Goal: Task Accomplishment & Management: Complete application form

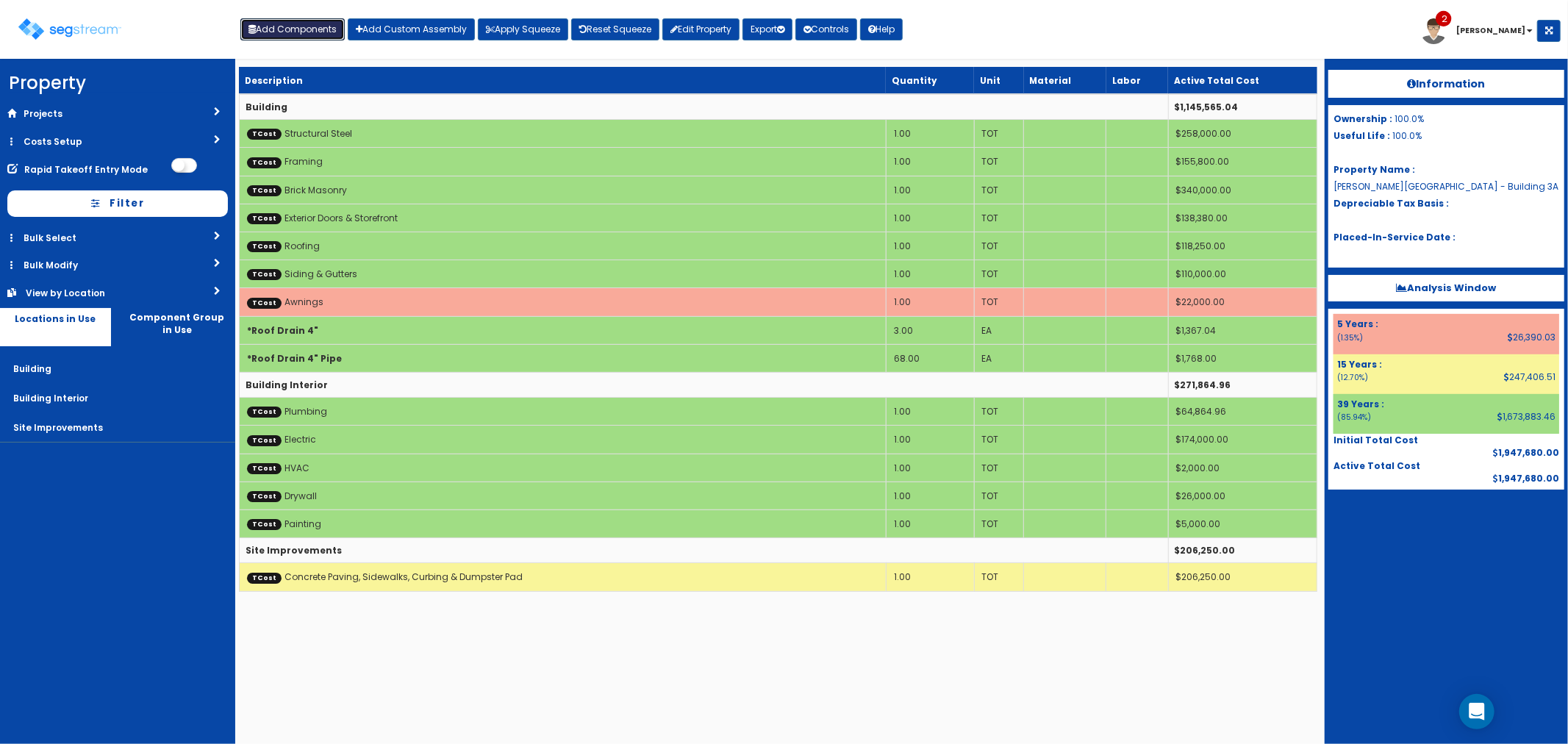
click at [275, 23] on button "Add Components" at bounding box center [292, 29] width 104 height 22
select select "39Y"
select select "default"
select select "27"
select select
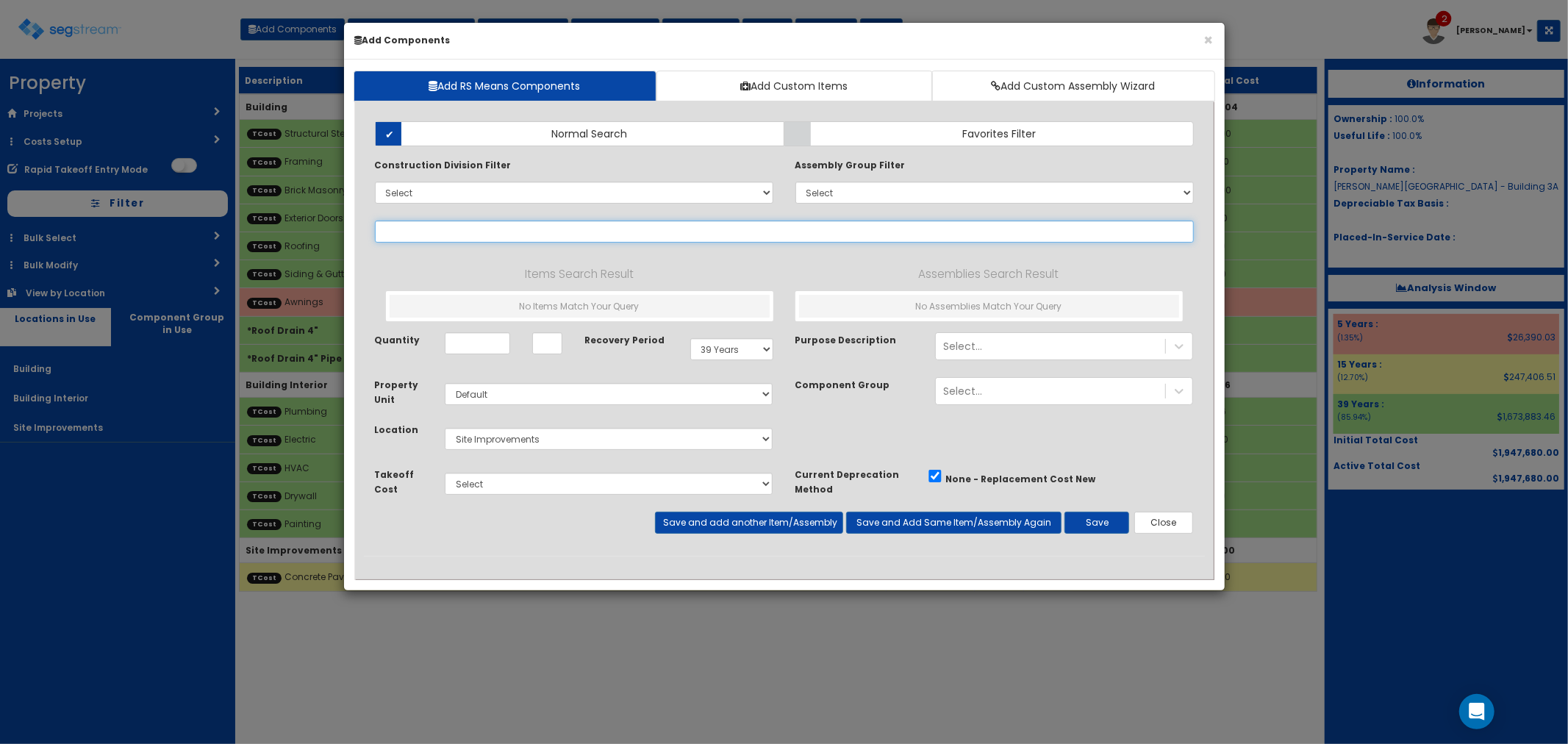
select select
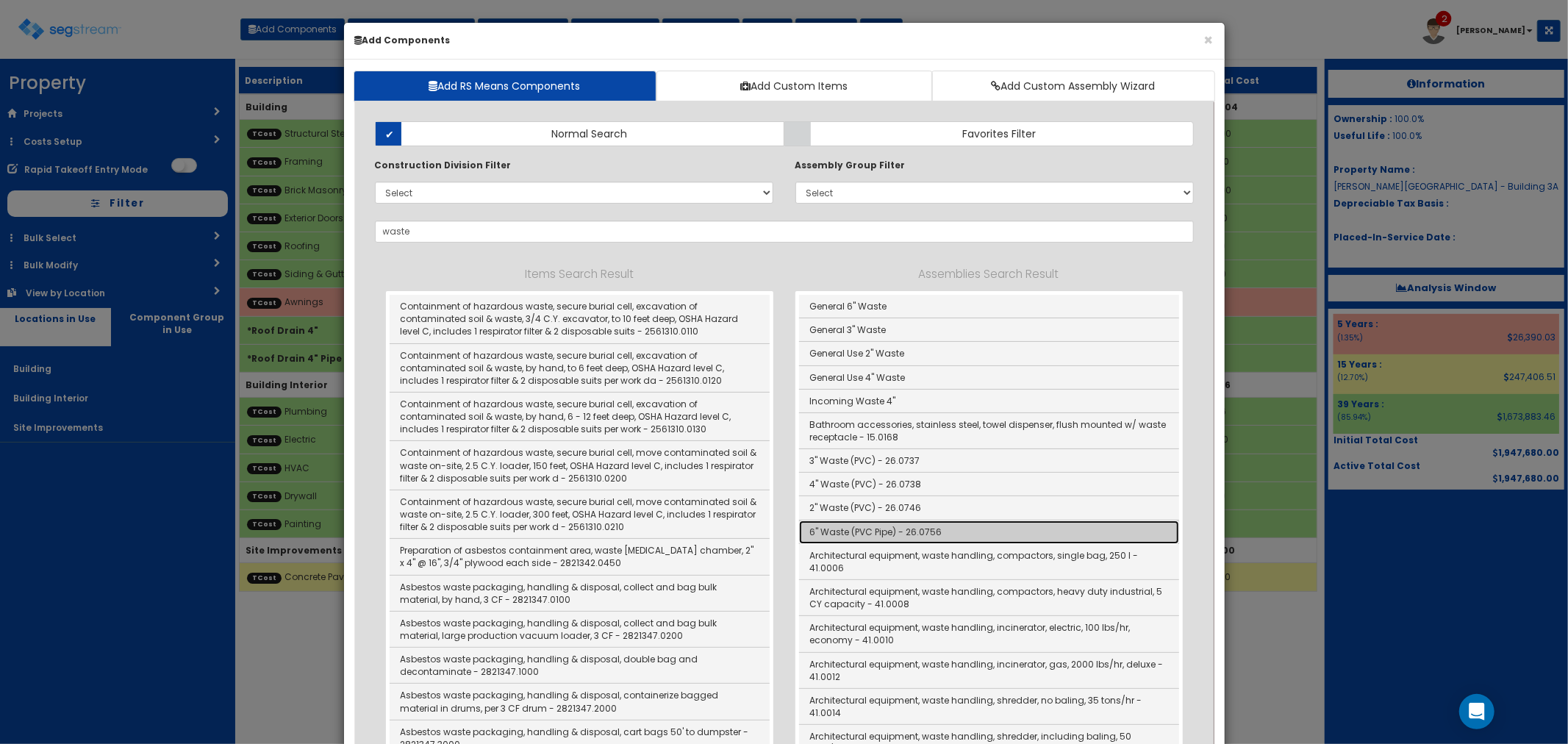
click at [879, 527] on link "6" Waste (PVC Pipe) - 26.0756" at bounding box center [989, 532] width 380 height 23
type input "6" Waste (PVC Pipe) - 26.0756"
type input "LF"
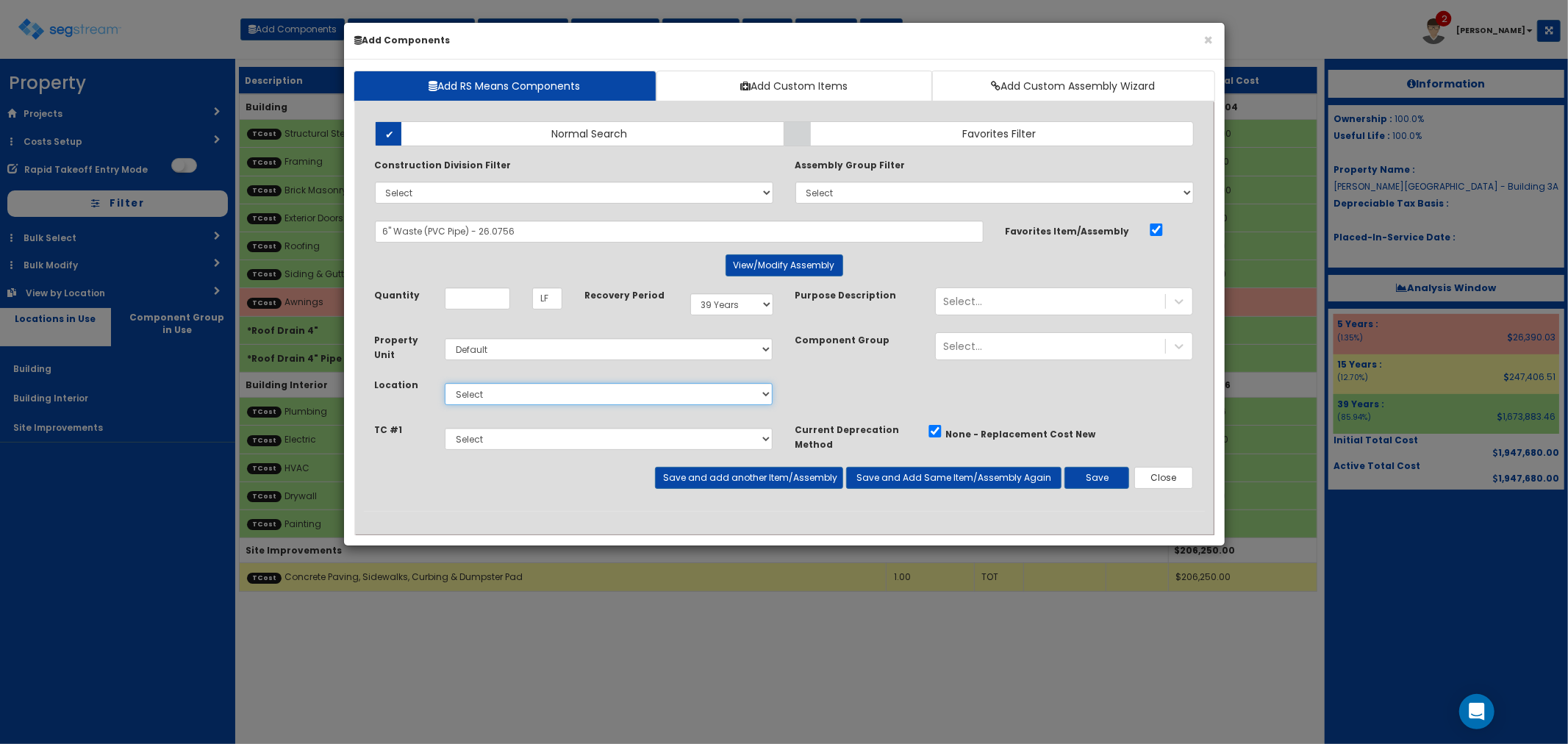
click at [482, 389] on select "Select Building Building Interior Site Improvements Add Additional Location" at bounding box center [609, 394] width 329 height 22
select select "7"
click at [445, 383] on select "Select Building Building Interior Site Improvements Add Additional Location" at bounding box center [609, 394] width 329 height 22
drag, startPoint x: 479, startPoint y: 431, endPoint x: 486, endPoint y: 436, distance: 8.6
click at [479, 431] on select "Select Concrete Paving, Sidewalks, Curbing & Dumpster Pad Structural Steel Fram…" at bounding box center [609, 438] width 329 height 22
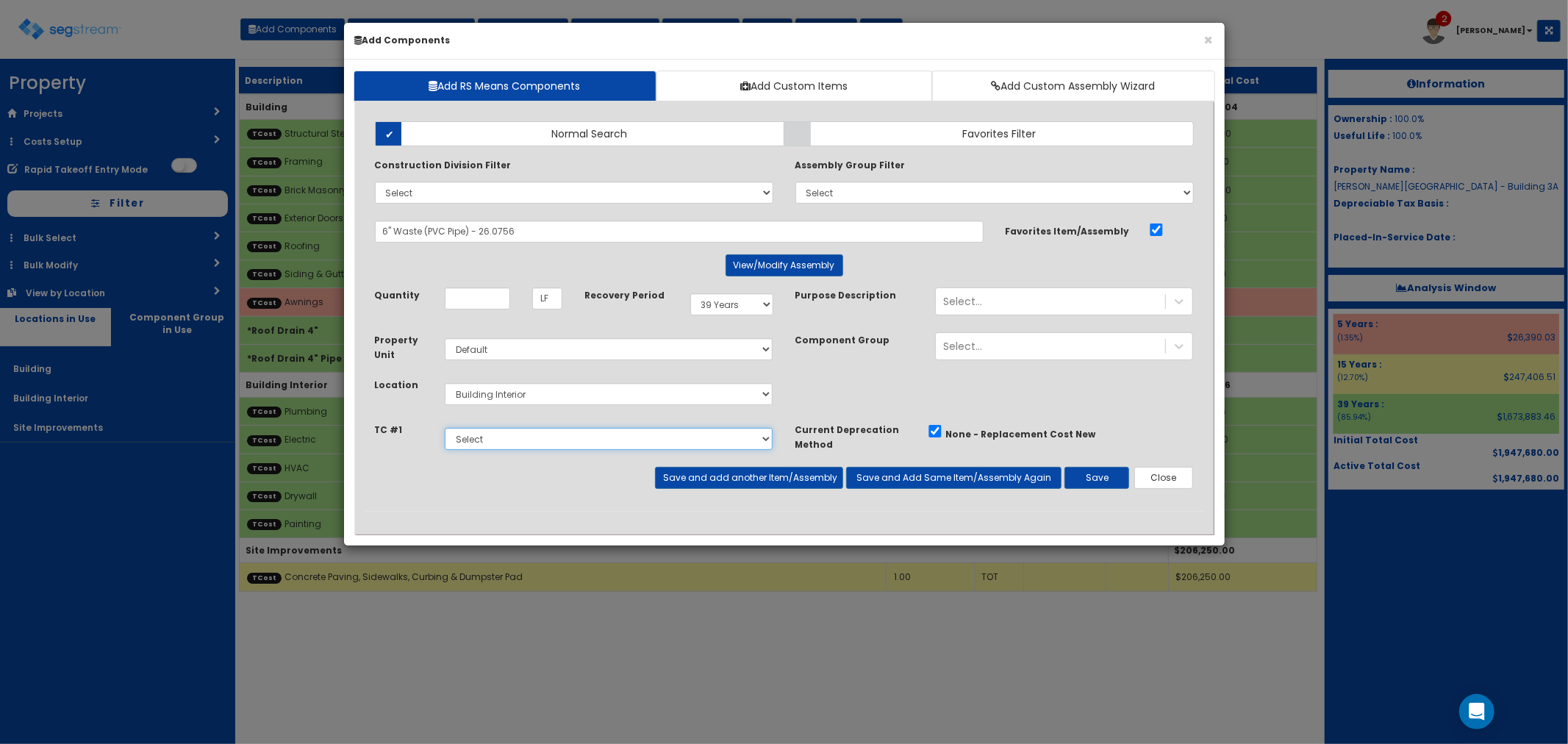
select select "5283079"
click at [445, 427] on select "Select Concrete Paving, Sidewalks, Curbing & Dumpster Pad Structural Steel Fram…" at bounding box center [609, 438] width 329 height 22
click at [468, 304] on input "Quantity" at bounding box center [477, 297] width 65 height 22
type input "63"
click at [737, 476] on button "Save and add another Item/Assembly" at bounding box center [748, 477] width 188 height 22
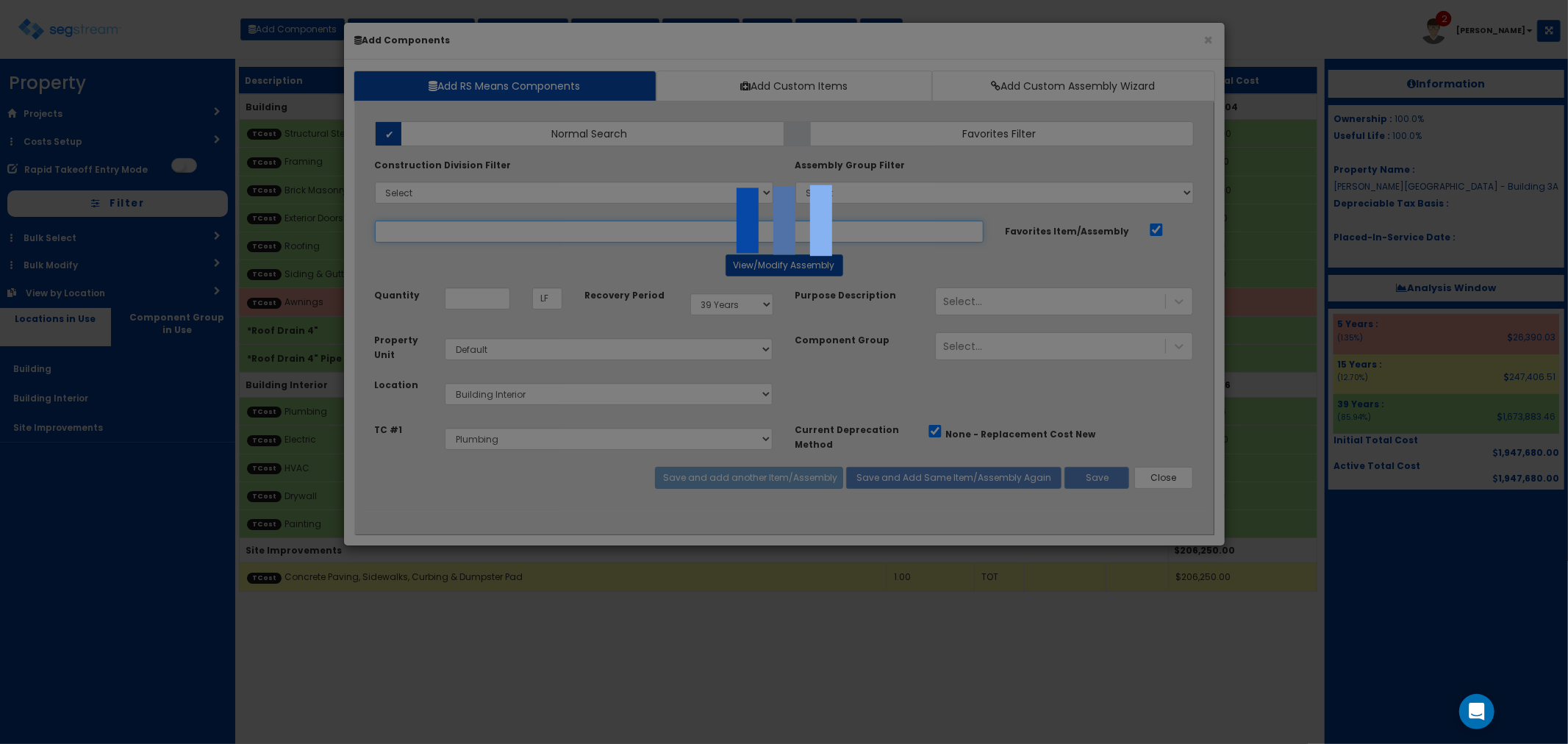
select select "5283079"
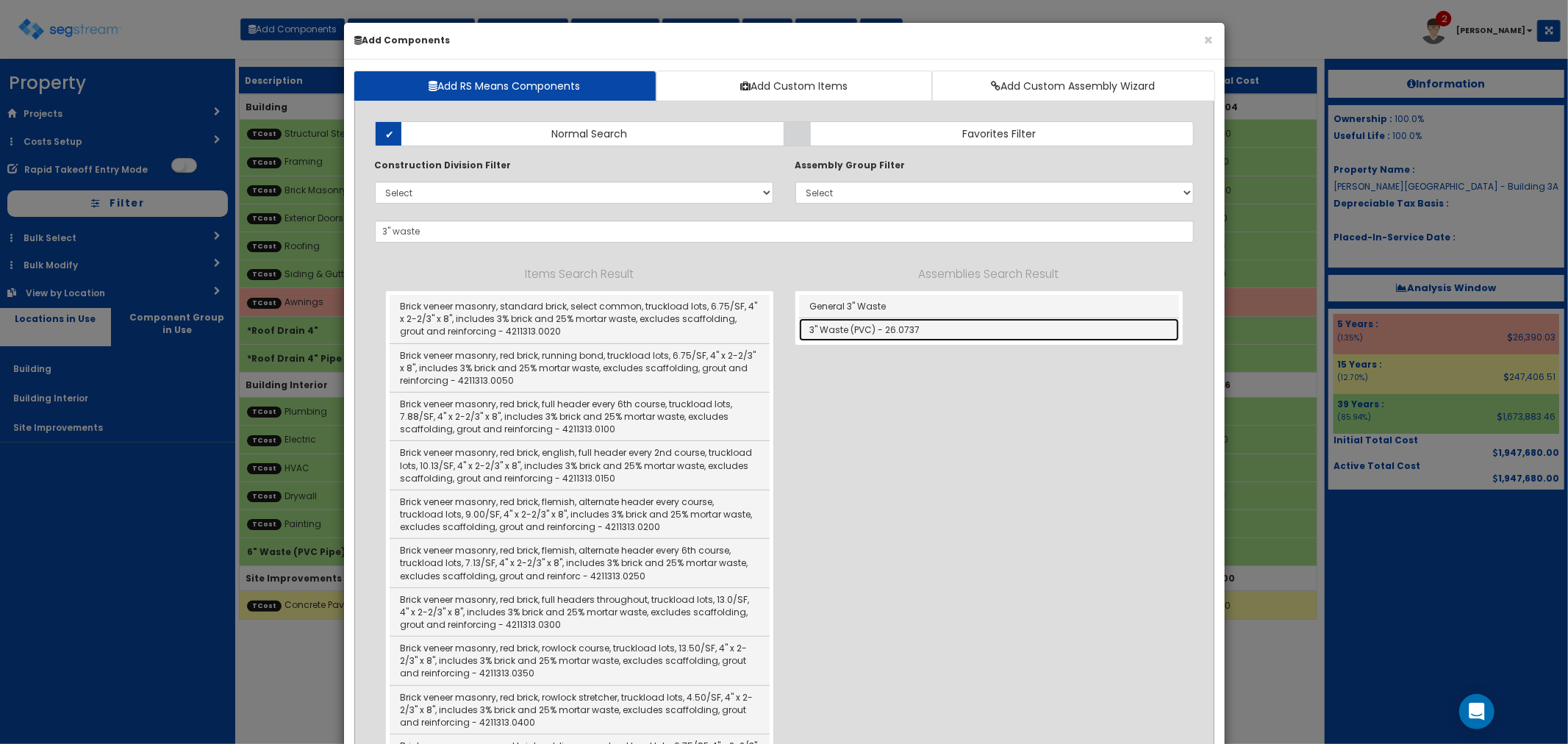
drag, startPoint x: 866, startPoint y: 322, endPoint x: 944, endPoint y: 503, distance: 197.1
click at [866, 322] on link "3" Waste (PVC) - 26.0737" at bounding box center [989, 330] width 380 height 23
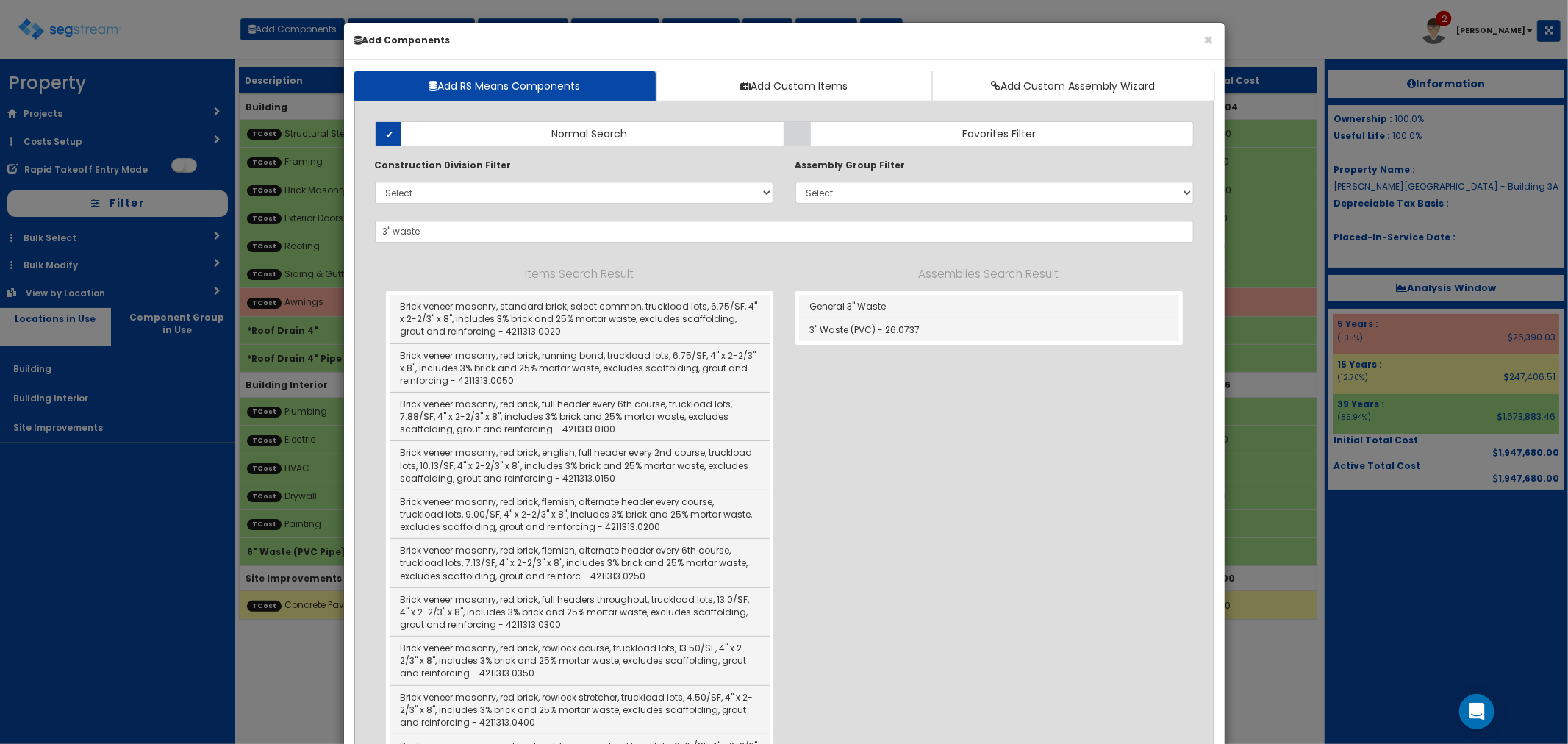
type input "3" Waste (PVC) - 26.0737"
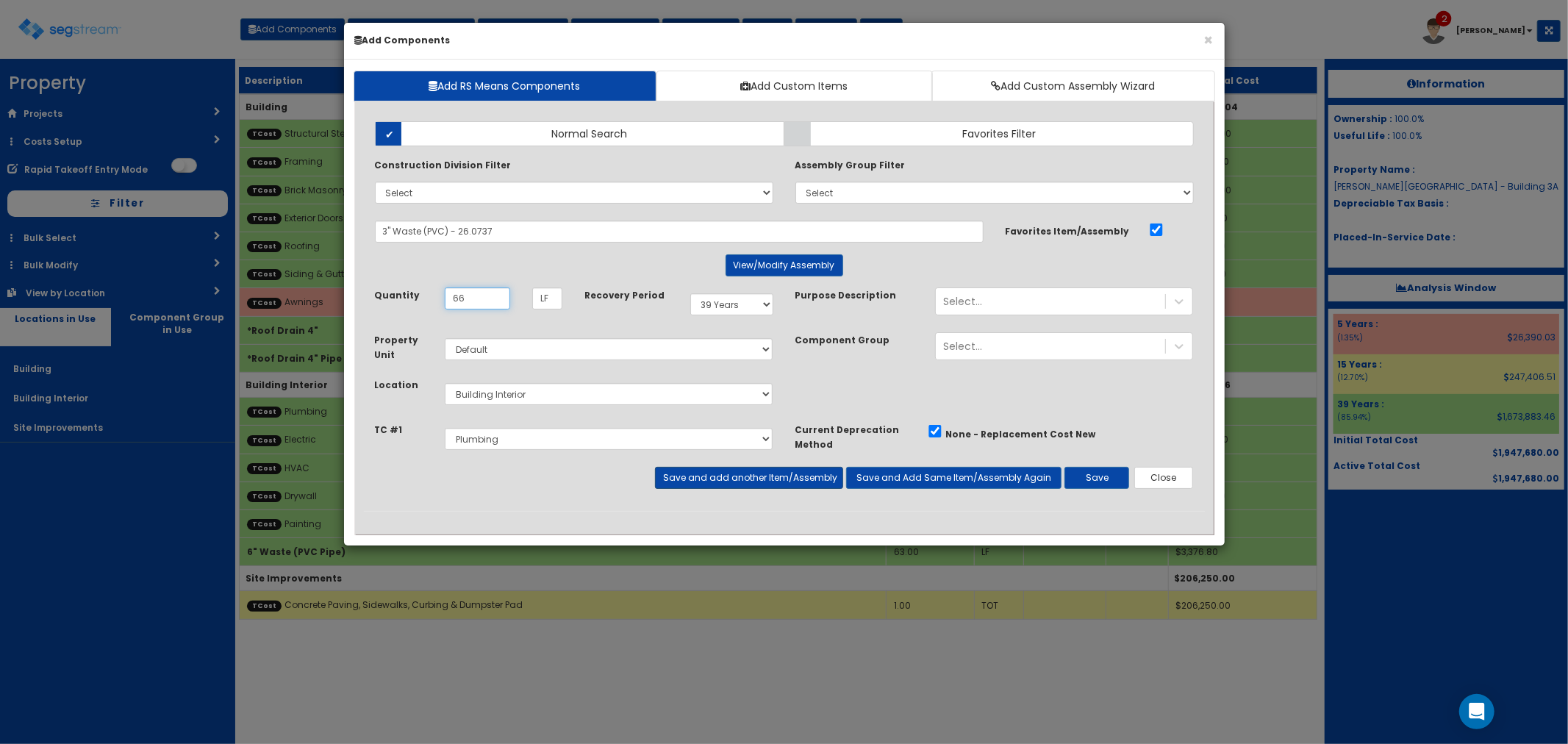
type input "66"
click at [716, 475] on button "Save and add another Item/Assembly" at bounding box center [748, 477] width 188 height 22
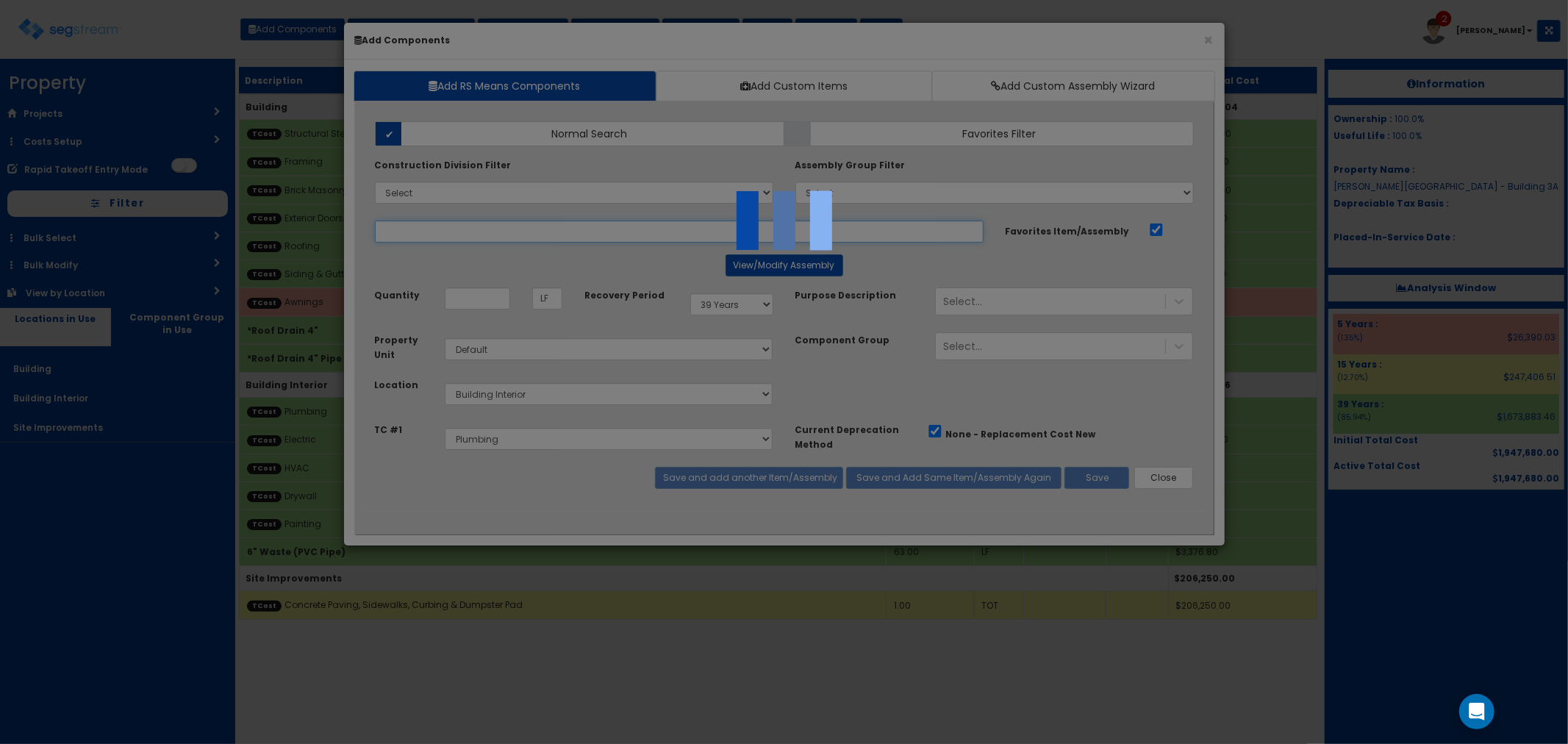
select select "5283079"
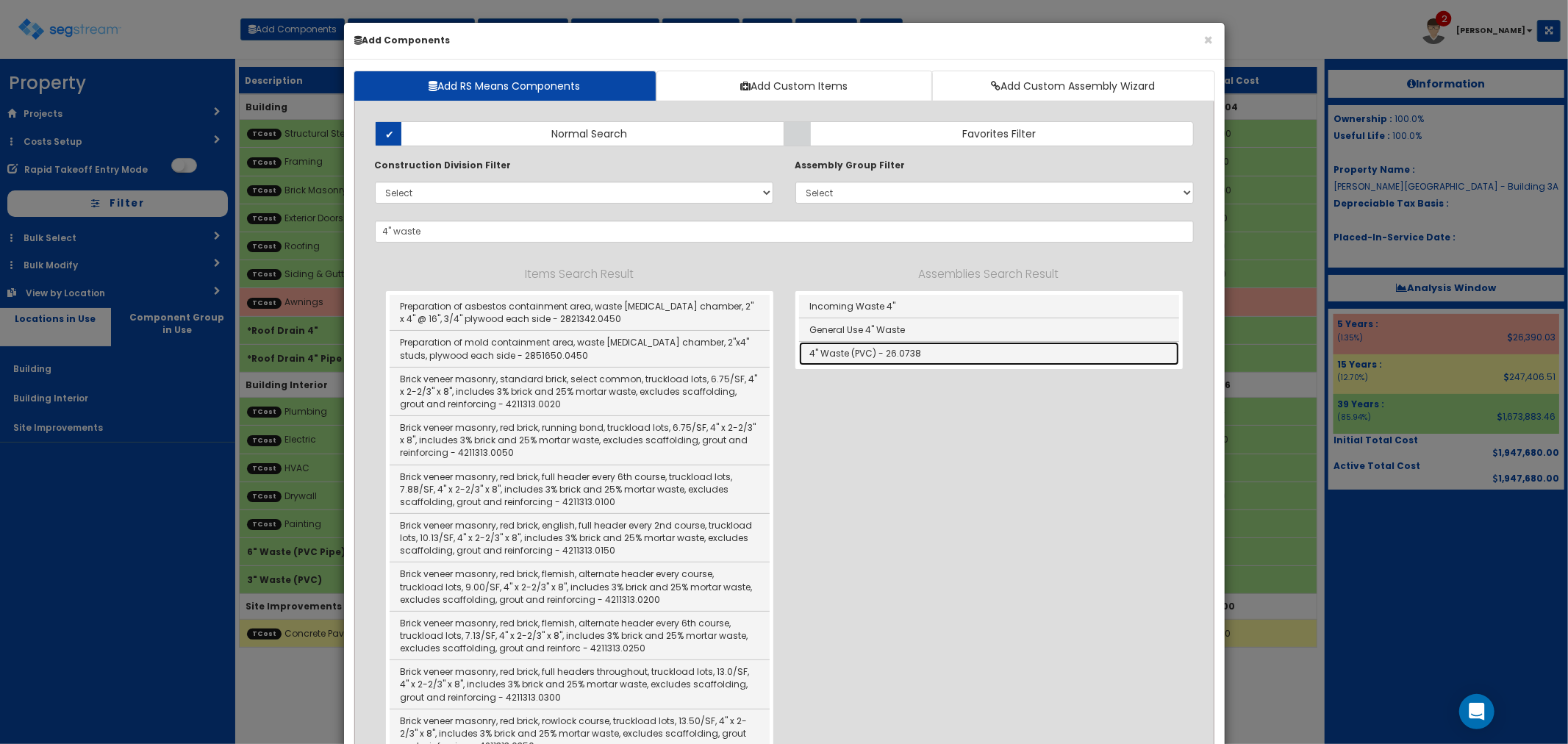
drag, startPoint x: 838, startPoint y: 351, endPoint x: 789, endPoint y: 364, distance: 50.7
click at [838, 351] on link "4" Waste (PVC) - 26.0738" at bounding box center [989, 353] width 380 height 23
type input "4" Waste (PVC) - 26.0738"
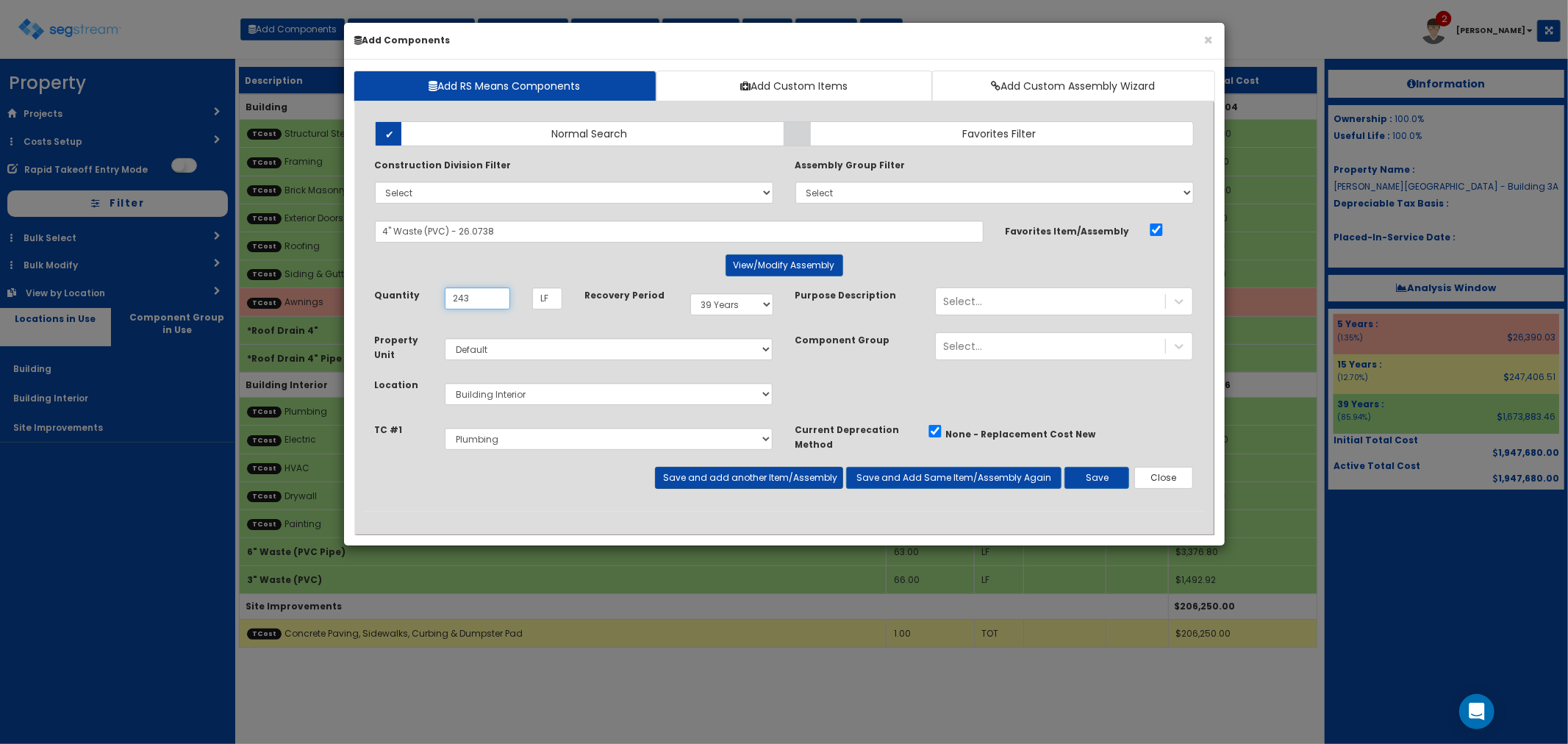
type input "243"
click at [693, 476] on button "Save and add another Item/Assembly" at bounding box center [748, 477] width 188 height 22
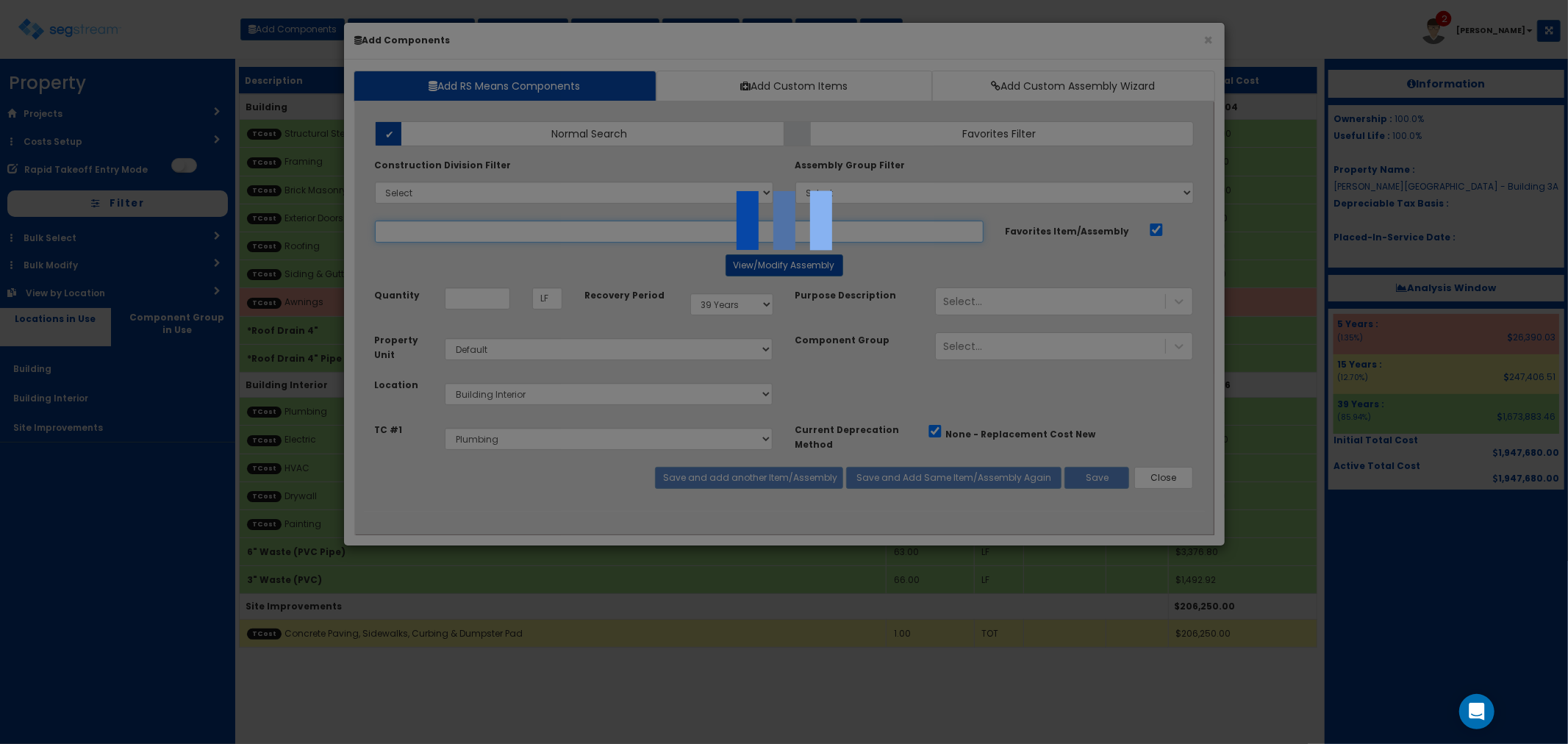
select select "5283079"
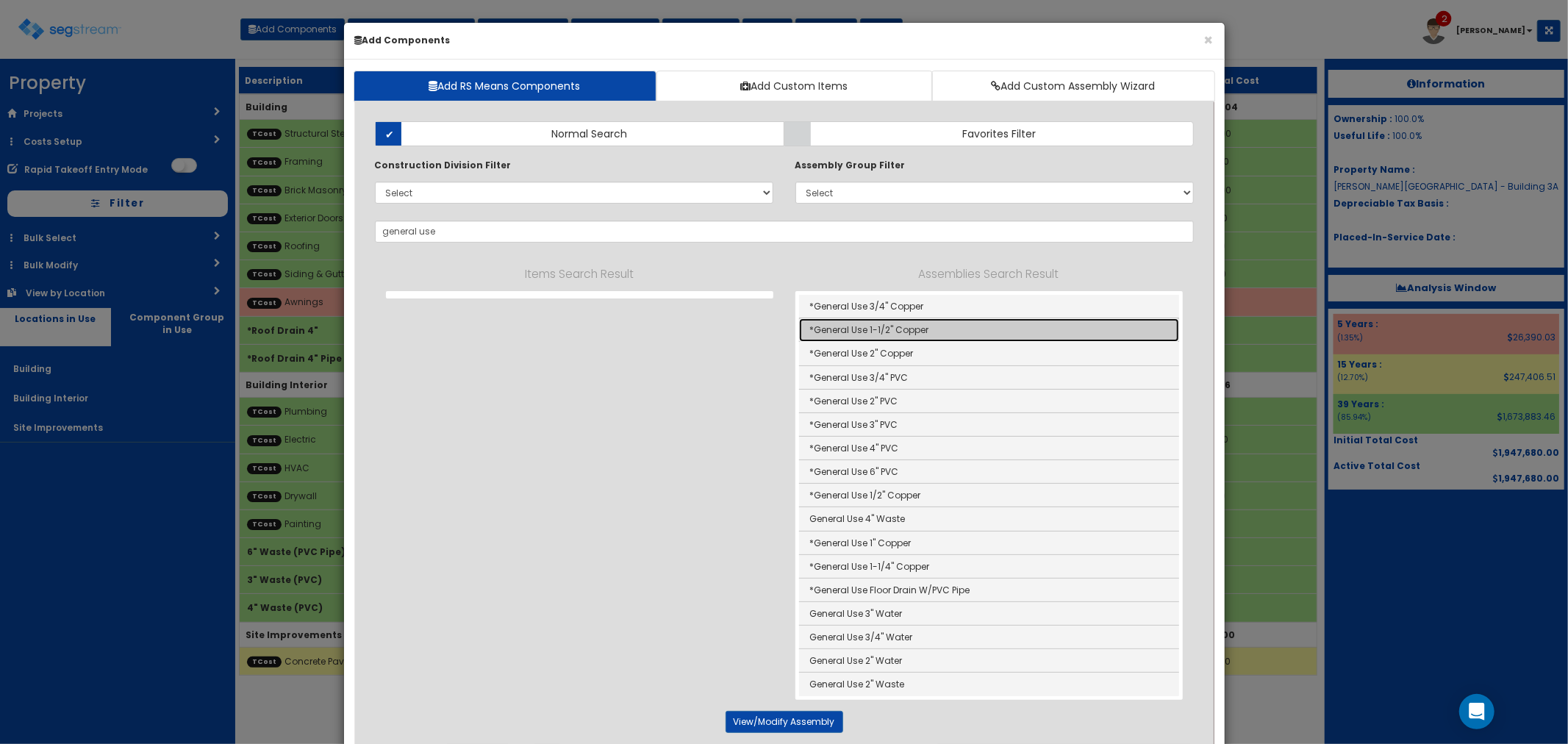
click at [905, 336] on link "*General Use 1-1/2" Copper" at bounding box center [989, 330] width 380 height 23
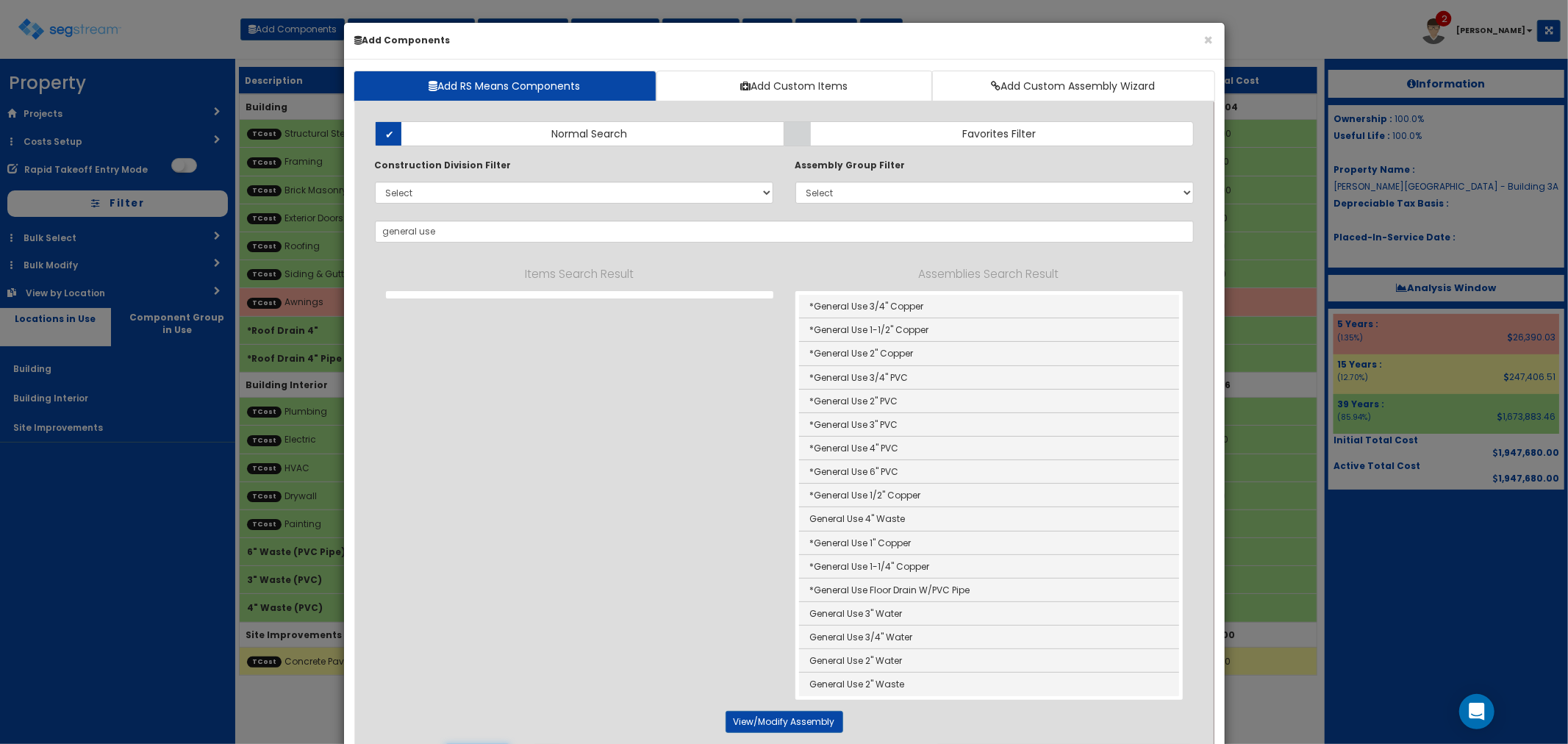
type input "*General Use 1-1/2" Copper"
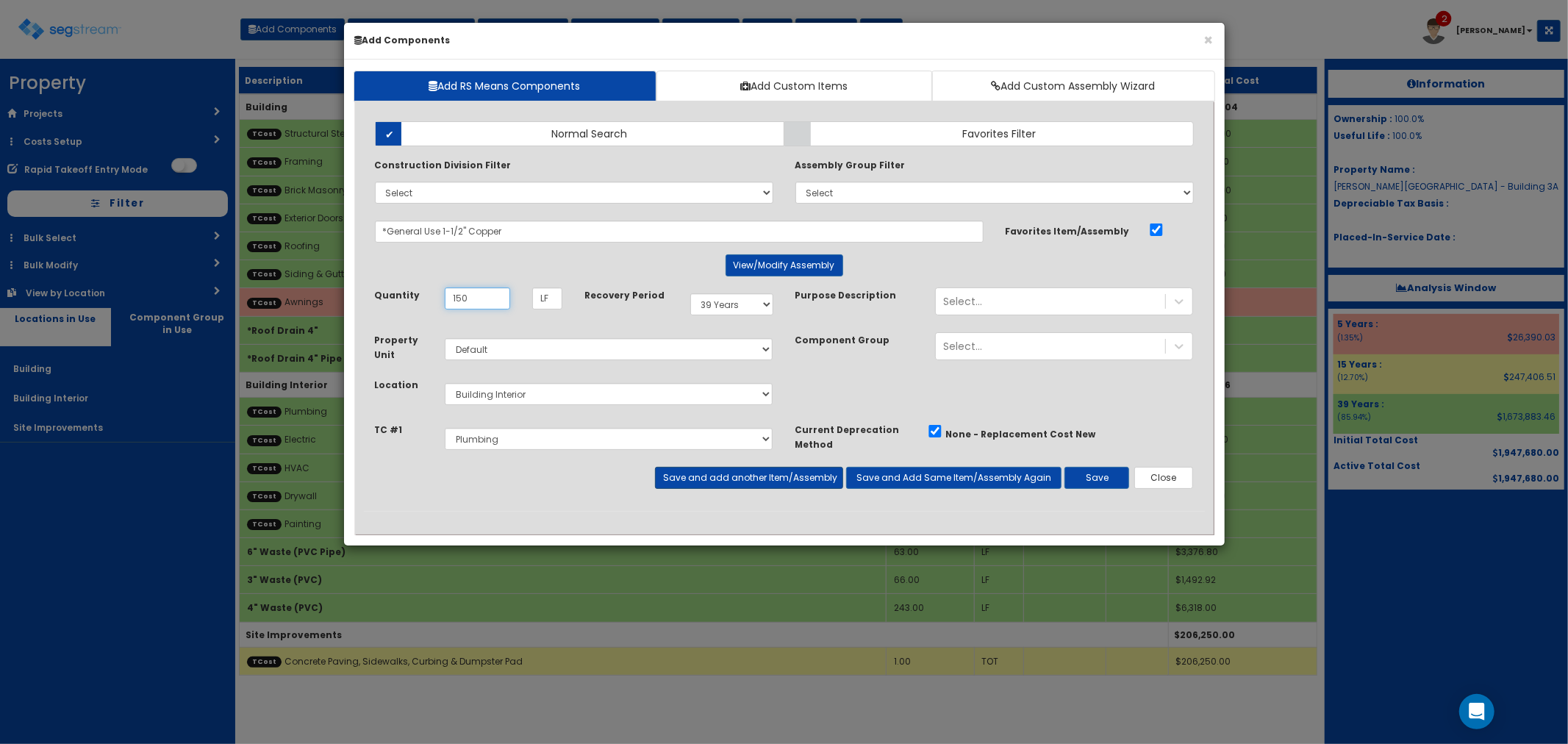
type input "150"
click at [755, 479] on button "Save and add another Item/Assembly" at bounding box center [748, 477] width 188 height 22
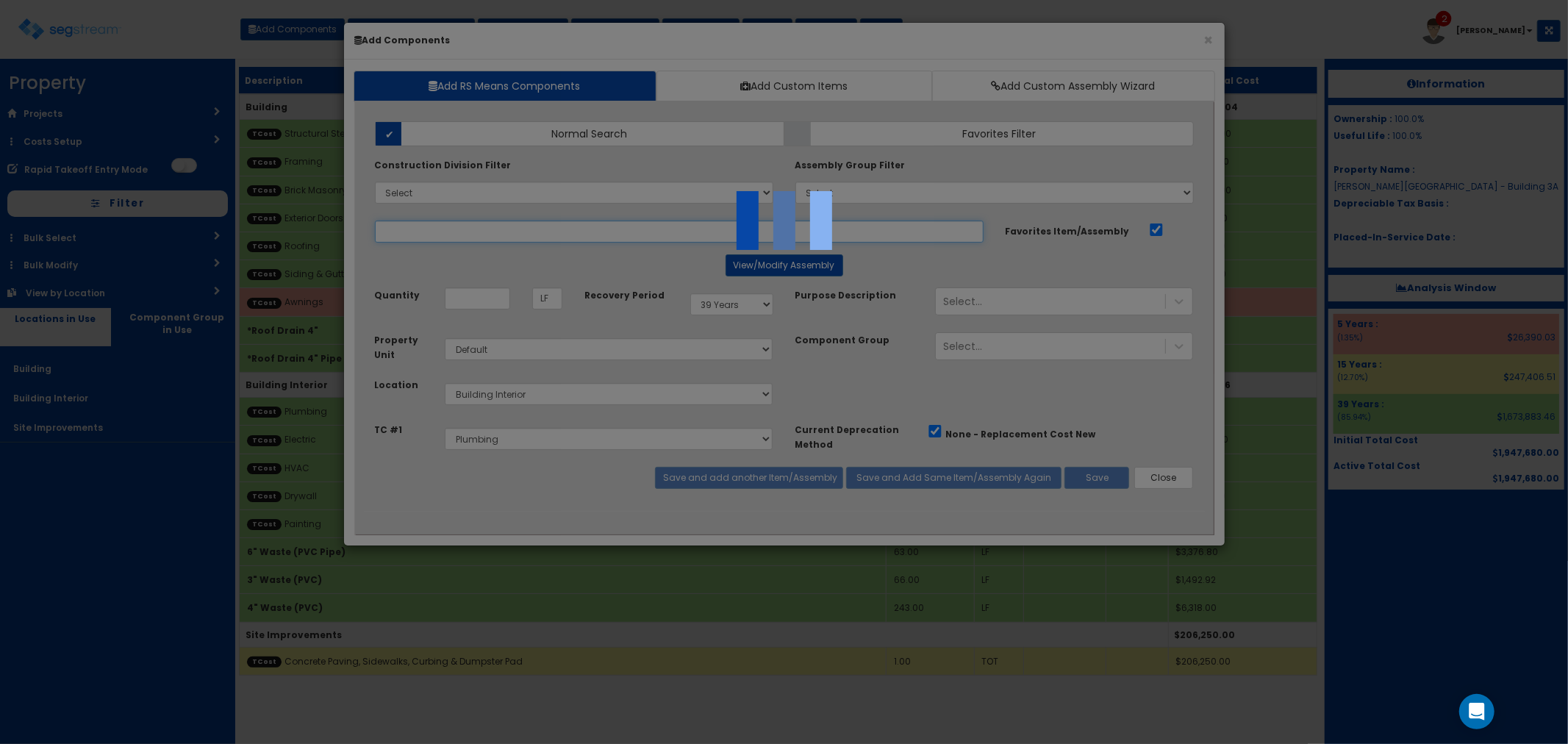
select select "5283079"
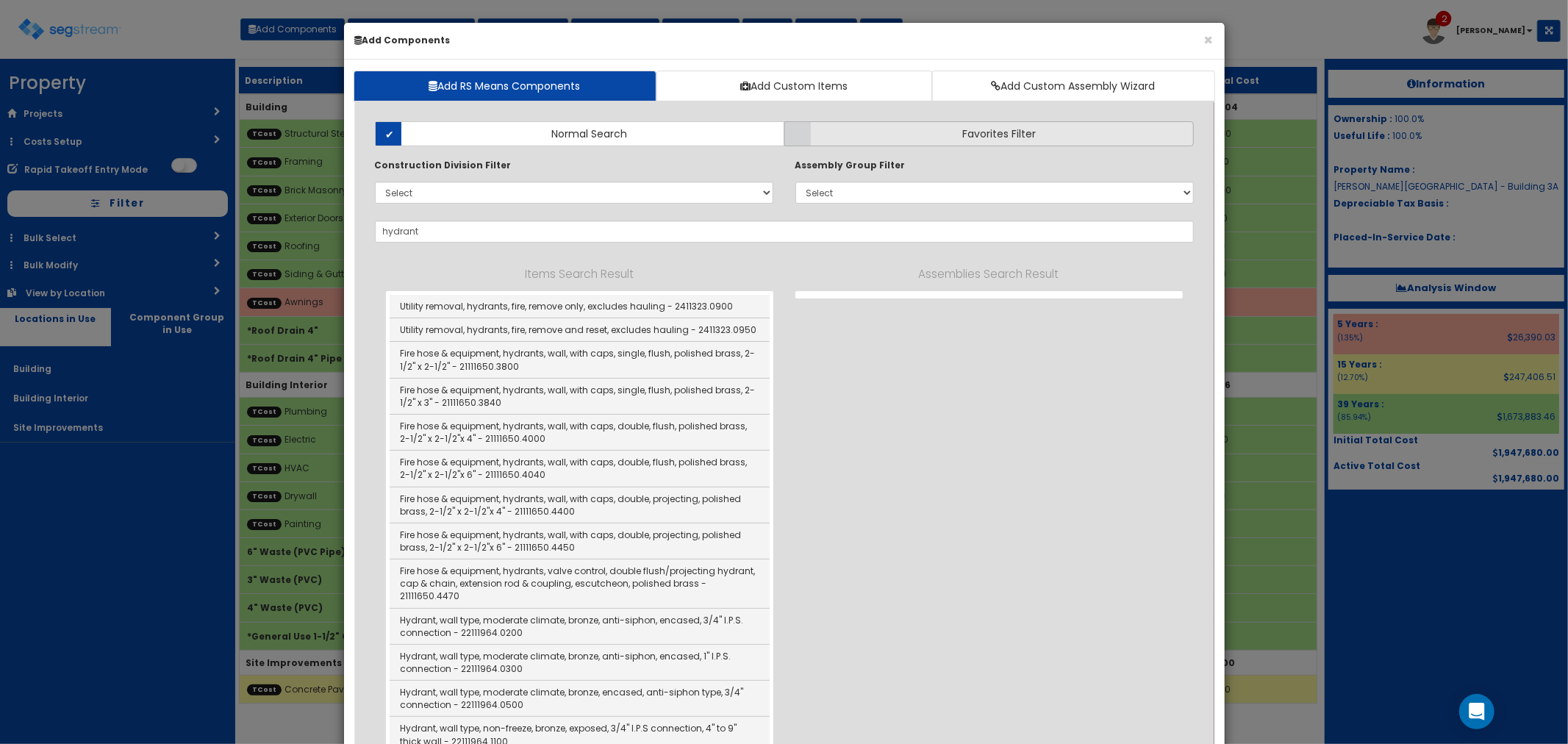
click at [854, 127] on label "Favorites Filter" at bounding box center [989, 134] width 409 height 25
click at [0, 0] on input "Favorites Filter" at bounding box center [0, 0] width 0 height 0
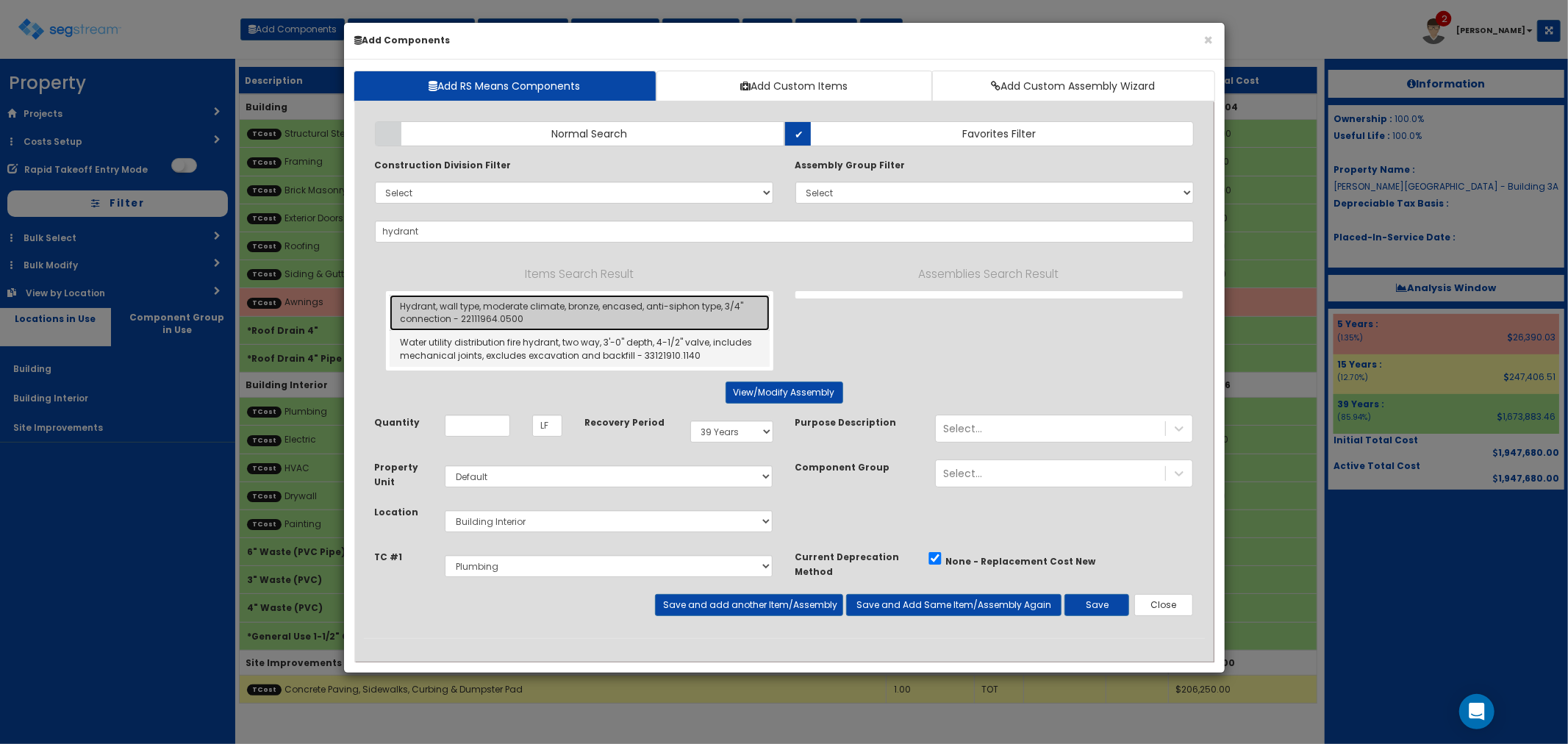
click at [561, 306] on link "Hydrant, wall type, moderate climate, bronze, encased, anti-siphon type, 3/4" c…" at bounding box center [579, 313] width 380 height 36
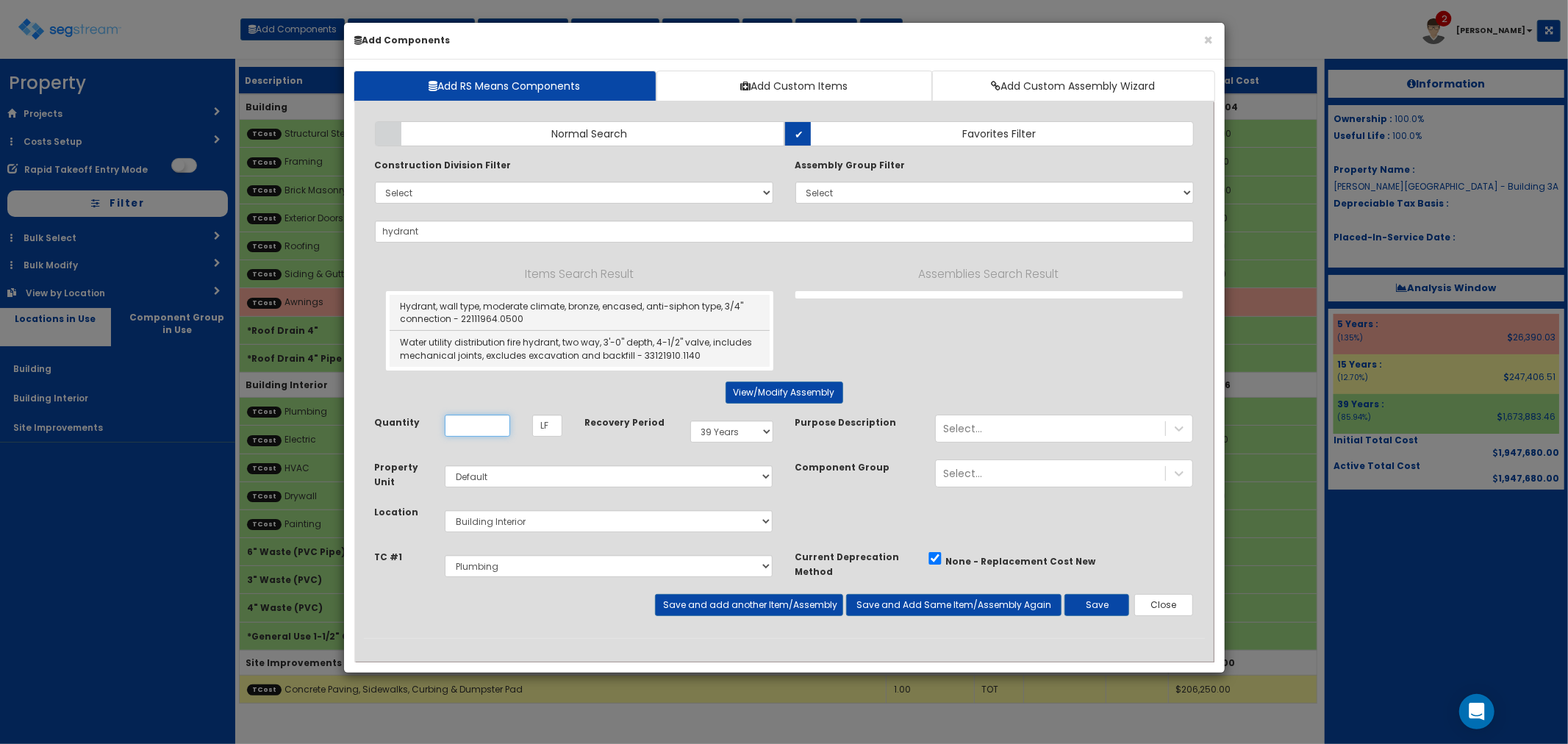
type input "Hydrant, wall type, moderate climate, bronze, encased, anti-siphon type, 3/4" c…"
type input "EA"
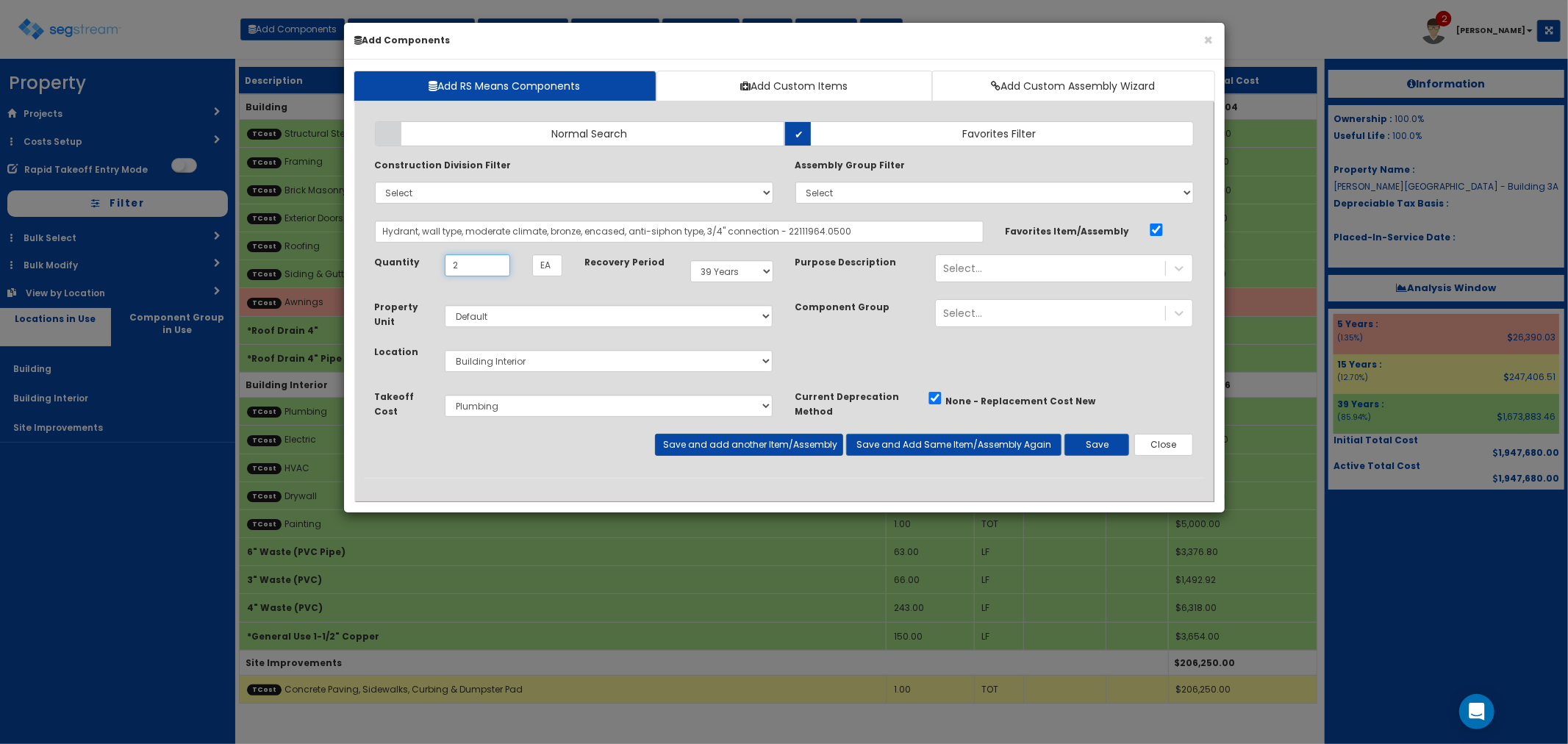
type input "2"
click at [712, 444] on button "Save and add another Item/Assembly" at bounding box center [748, 444] width 188 height 22
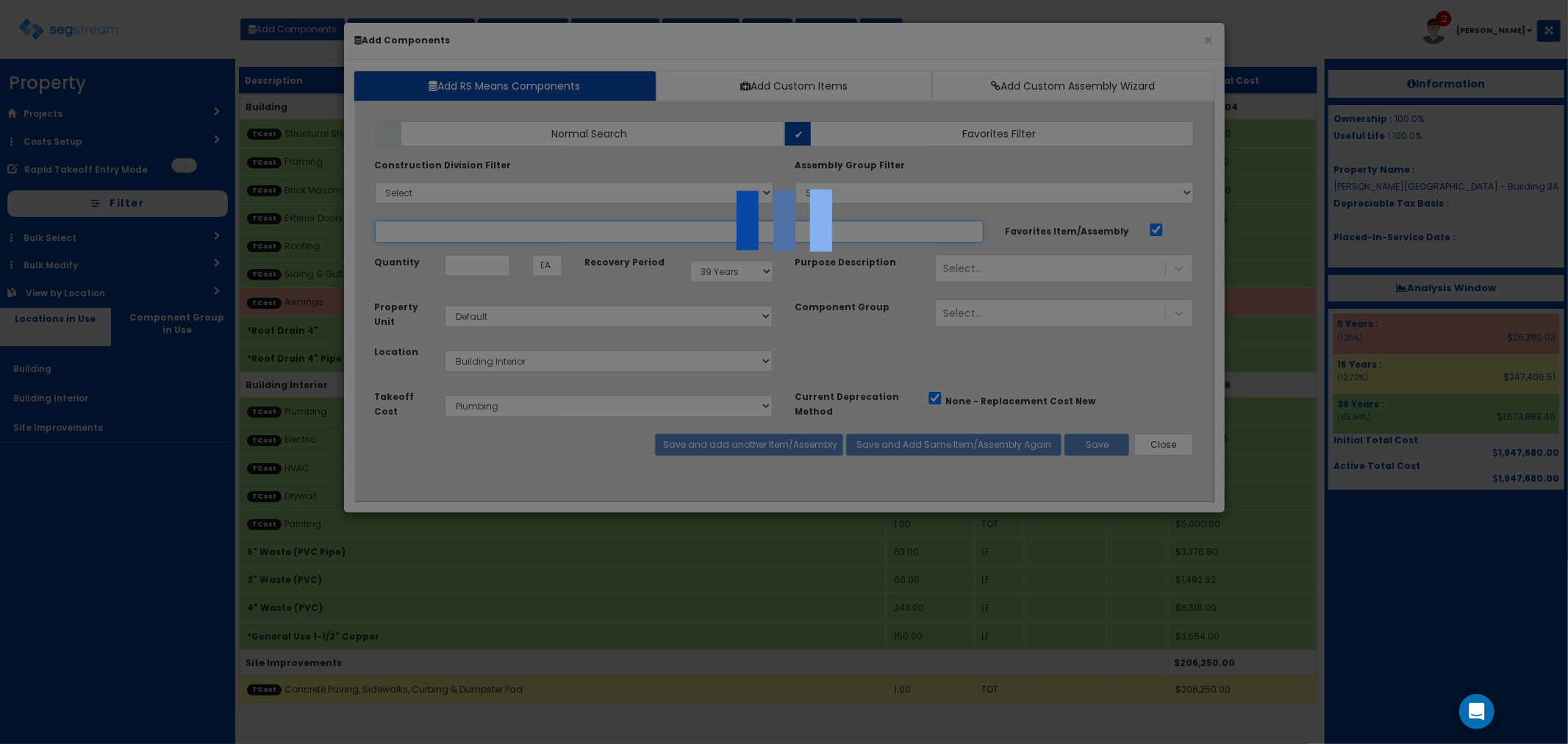
select select "5283079"
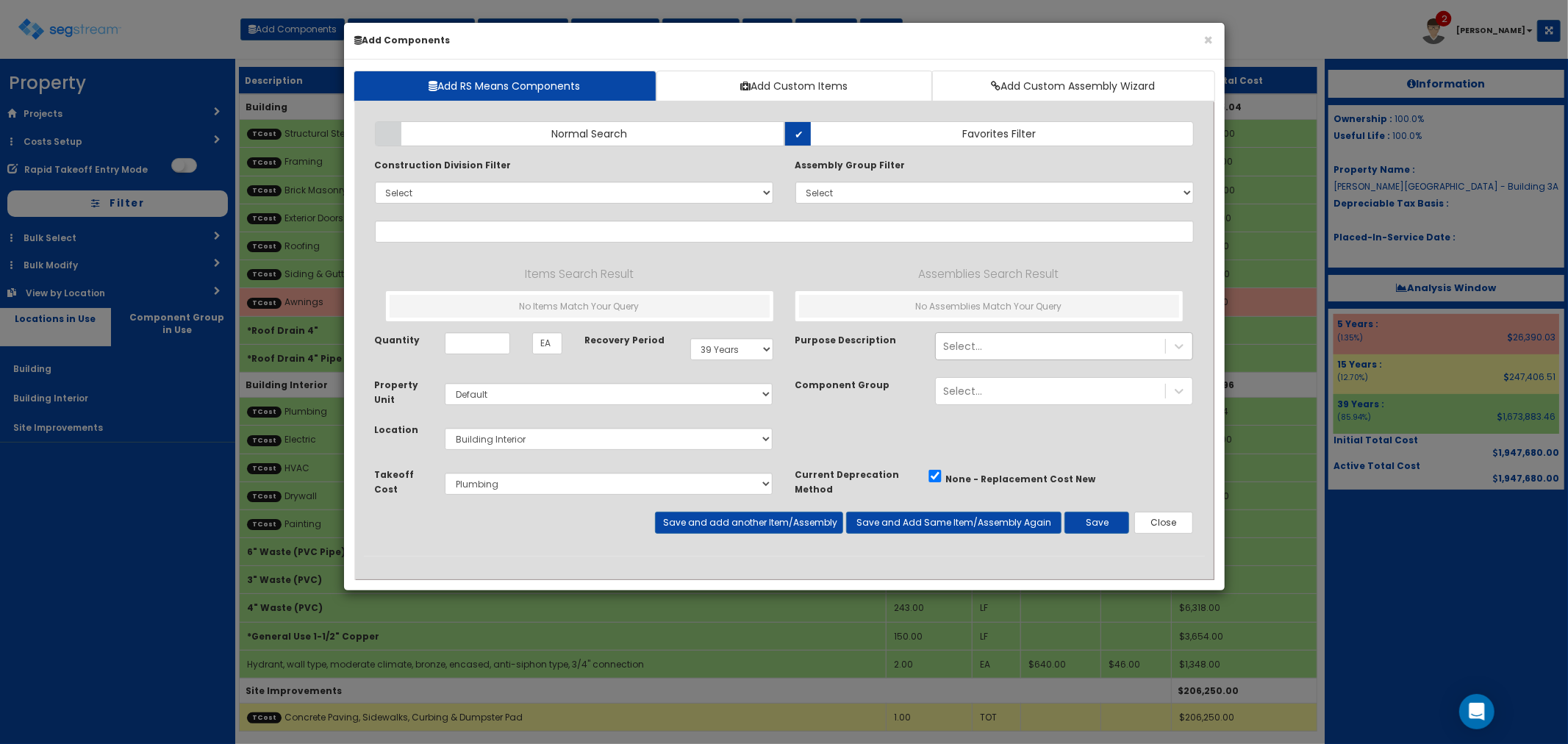
click at [982, 351] on div "Select..." at bounding box center [1050, 346] width 229 height 23
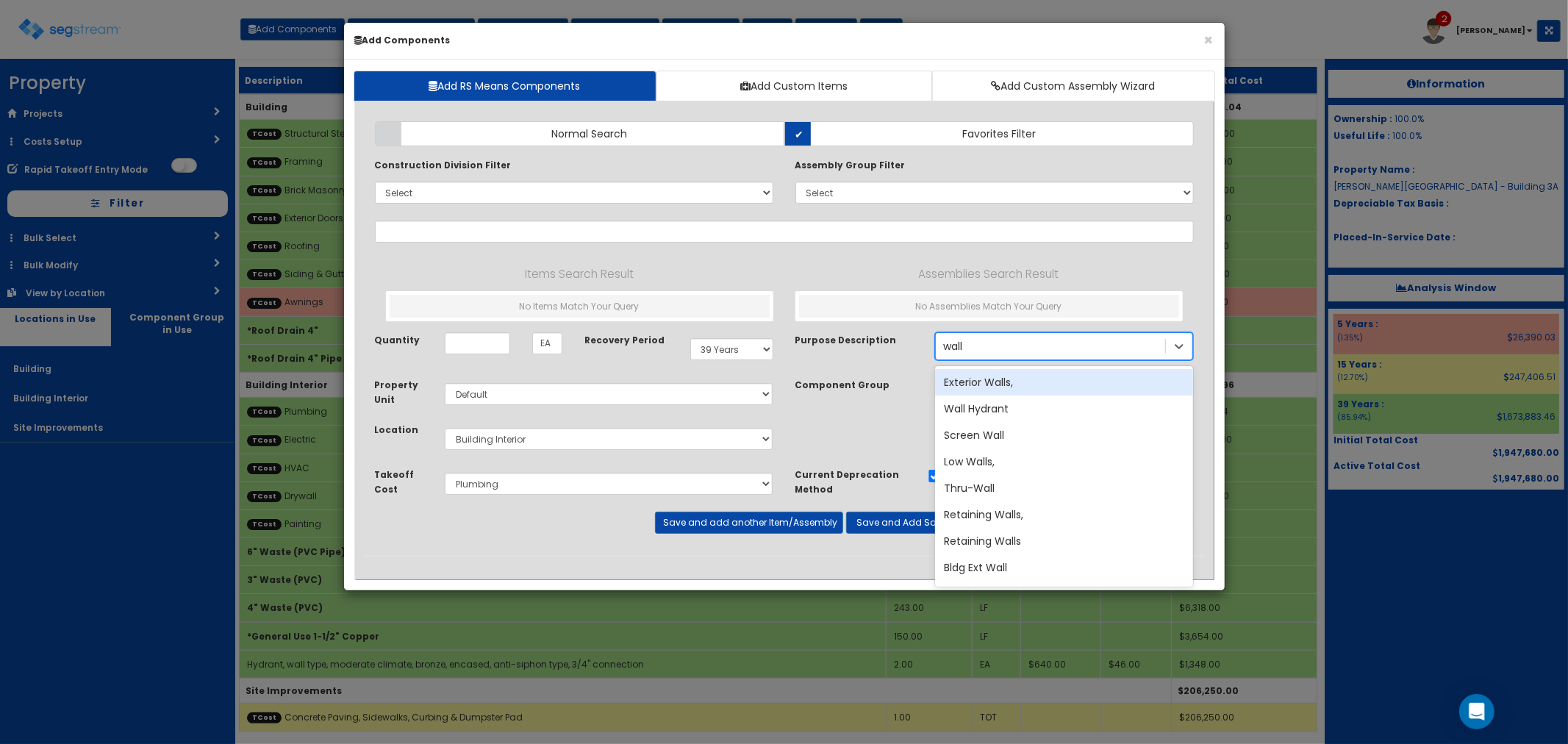
type input "wall h"
click at [995, 380] on div "Wall Hydrant" at bounding box center [1064, 382] width 258 height 27
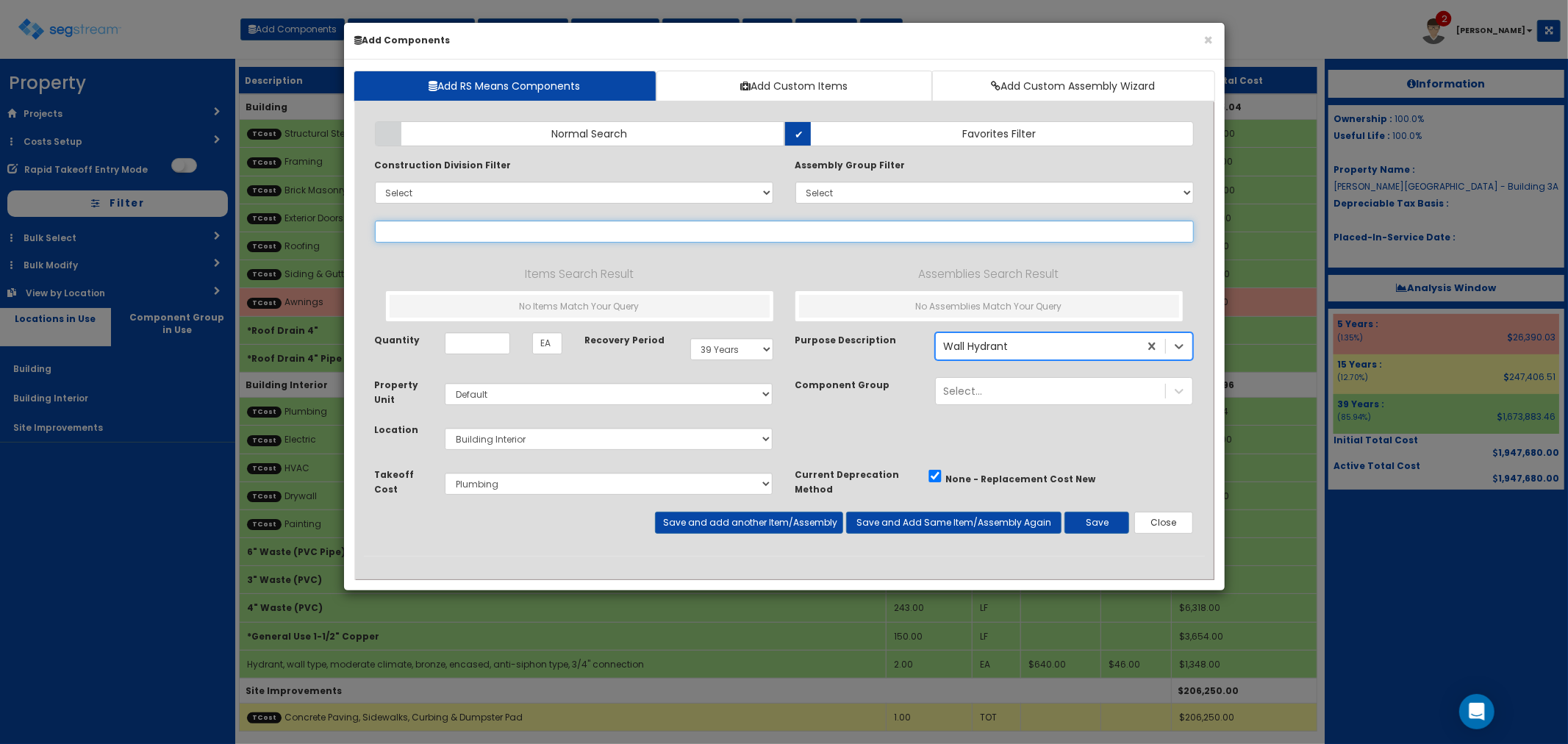
click at [441, 225] on input "text" at bounding box center [784, 231] width 819 height 22
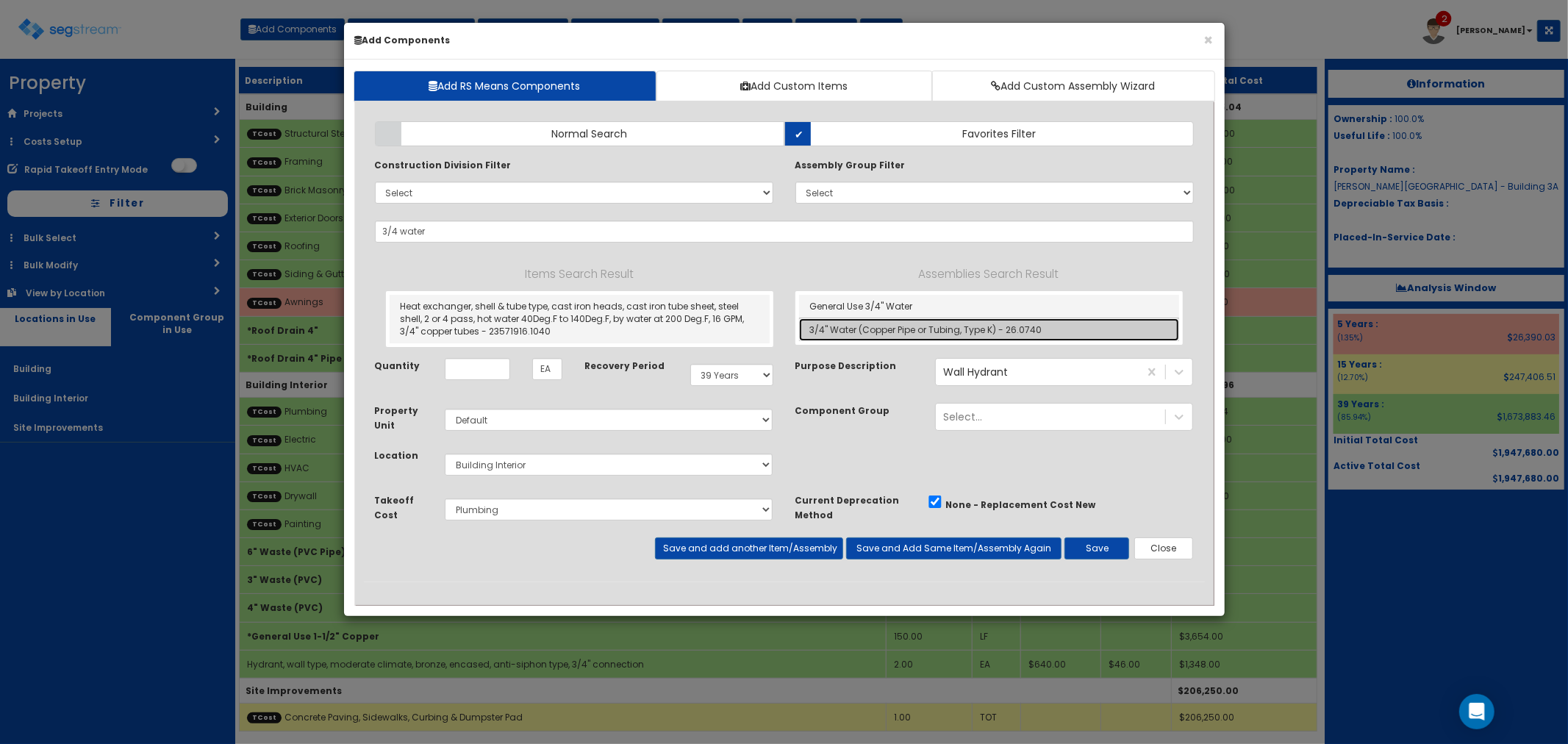
click at [898, 336] on link "3/4" Water (Copper Pipe or Tubing, Type K) - 26.0740" at bounding box center [989, 330] width 380 height 23
type input "3/4" Water (Copper Pipe or Tubing, Type K) - 26.0740"
type input "LF"
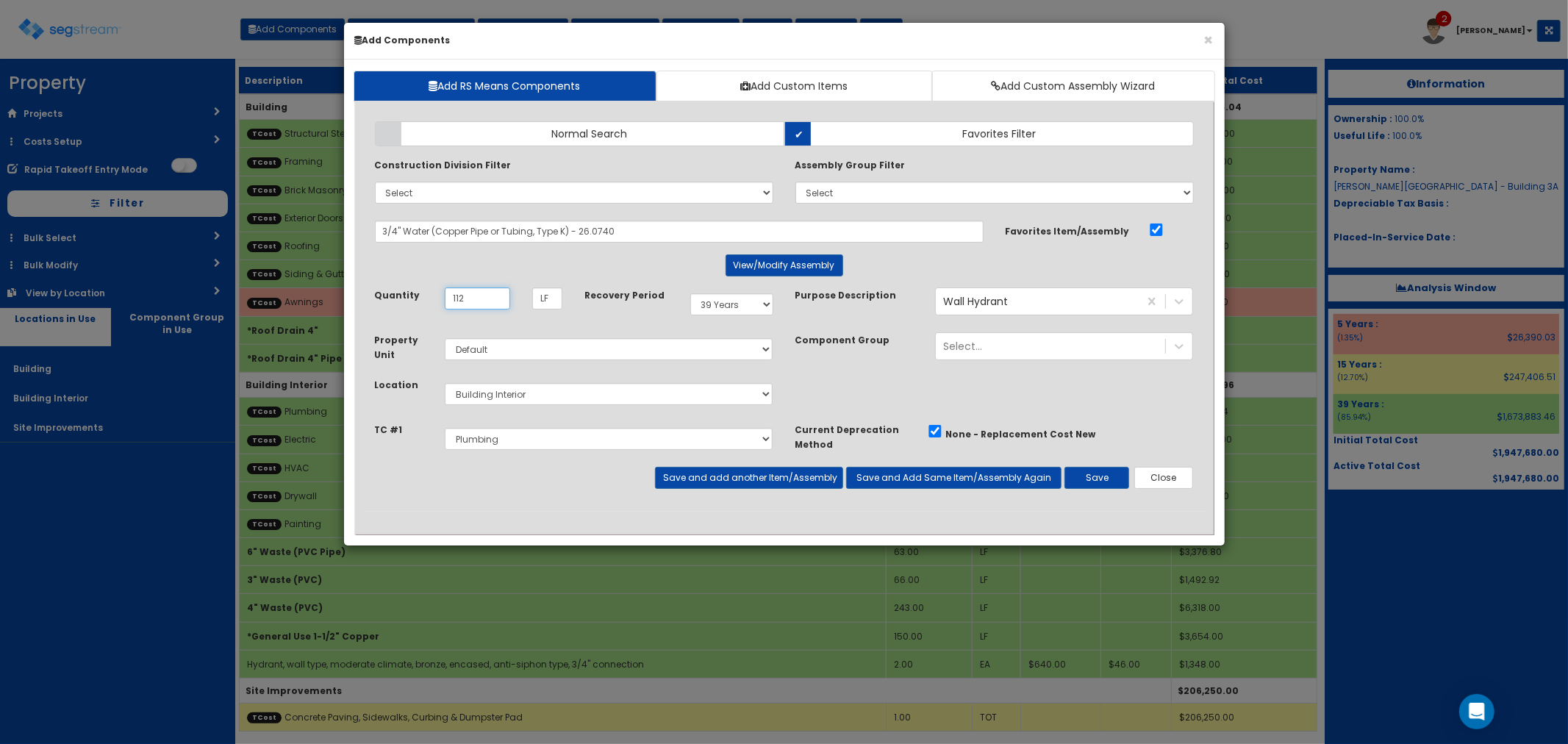
type input "112"
drag, startPoint x: 509, startPoint y: 397, endPoint x: 509, endPoint y: 405, distance: 8.0
click at [509, 397] on select "Select Building Building Interior Site Improvements Add Additional Location" at bounding box center [609, 394] width 329 height 22
select select "6"
click at [445, 383] on select "Select Building Building Interior Site Improvements Add Additional Location" at bounding box center [609, 394] width 329 height 22
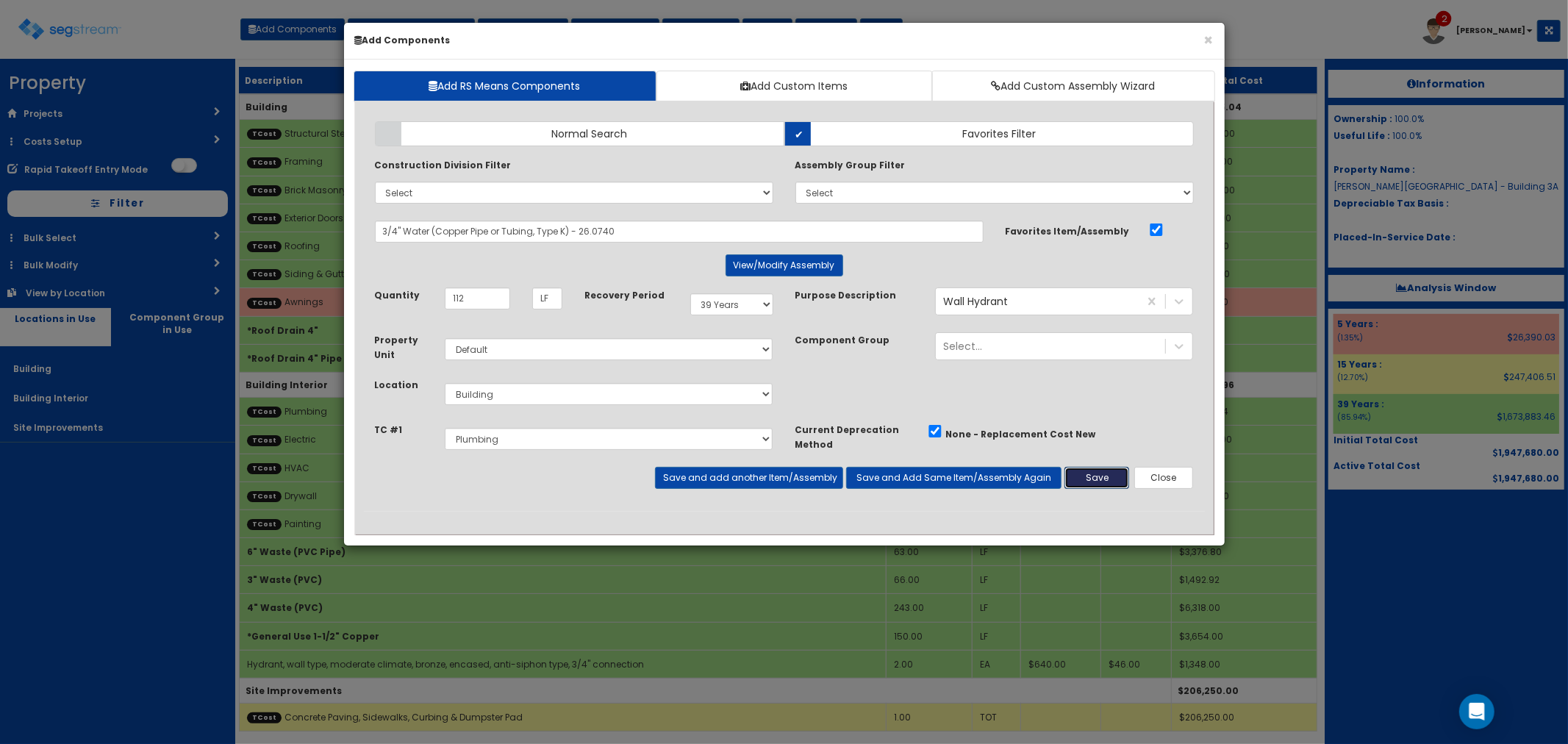
click at [1088, 470] on button "Save" at bounding box center [1096, 477] width 65 height 22
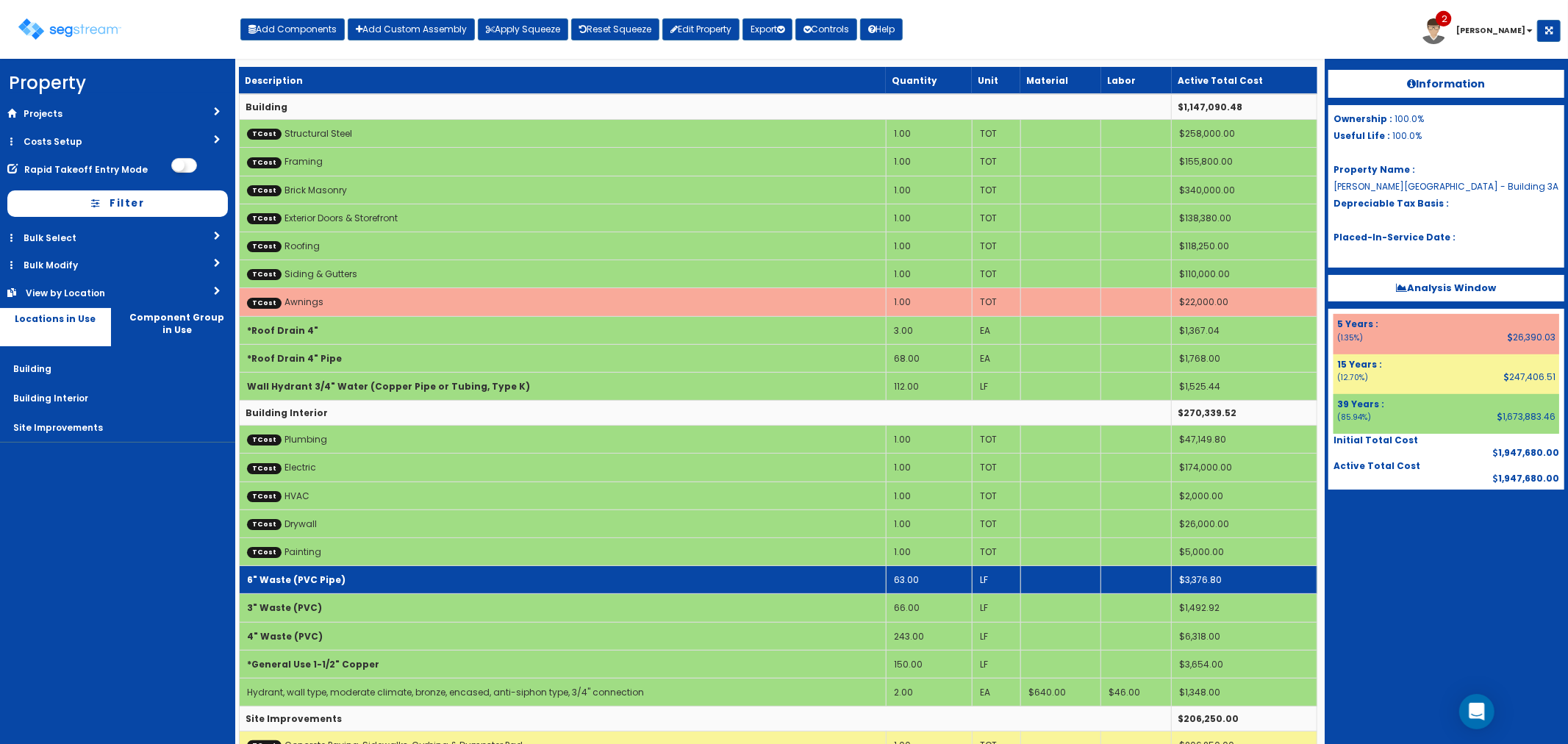
click at [336, 578] on b "6" Waste (PVC Pipe)" at bounding box center [297, 579] width 99 height 12
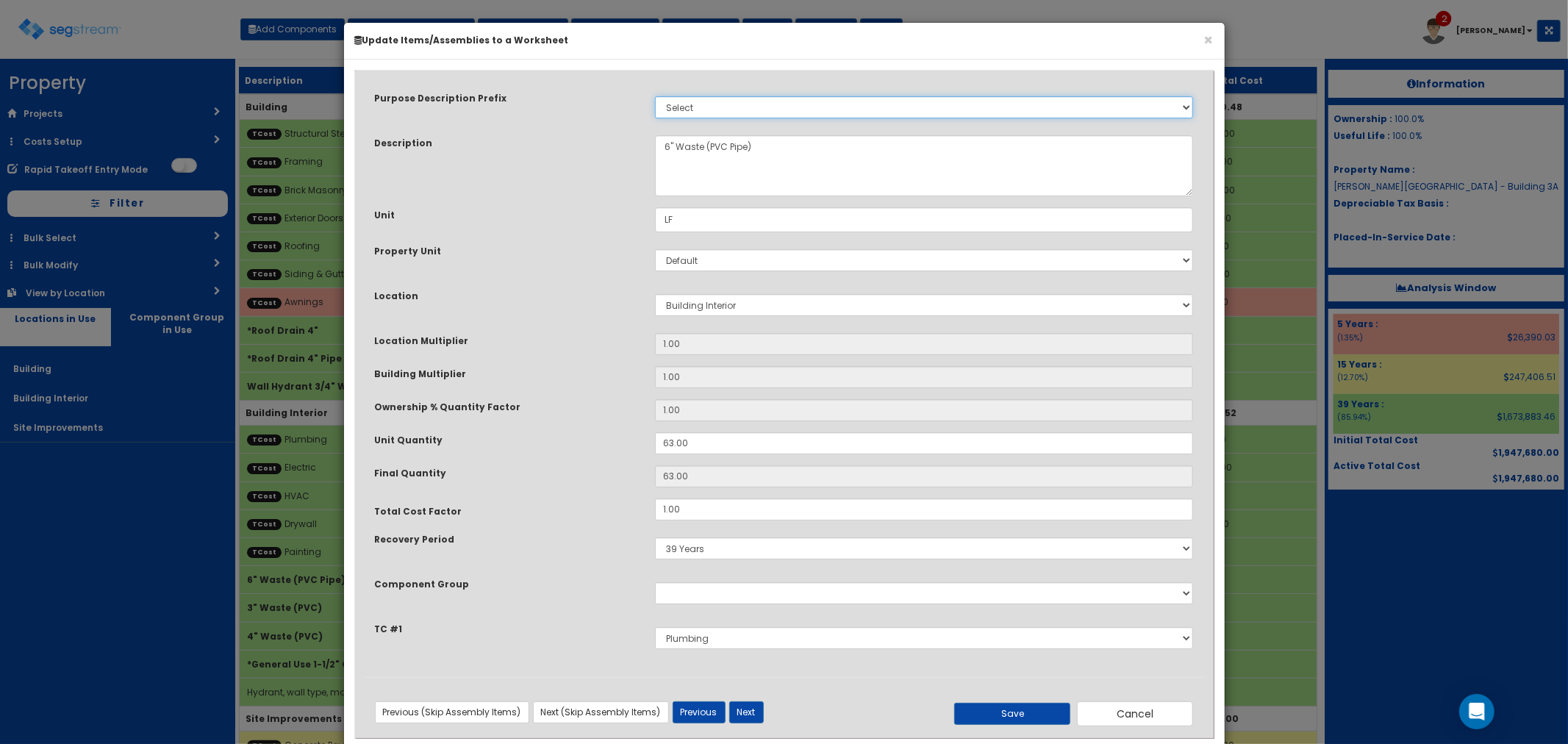
click at [726, 107] on select "Select Stair Construction, A/V System A/V System Equipment A/V System Equipment…" at bounding box center [924, 107] width 539 height 22
select select "441"
click at [655, 96] on select "Select Stair Construction, A/V System A/V System Equipment A/V System Equipment…" at bounding box center [924, 107] width 539 height 22
click at [748, 714] on button "Next" at bounding box center [747, 712] width 35 height 22
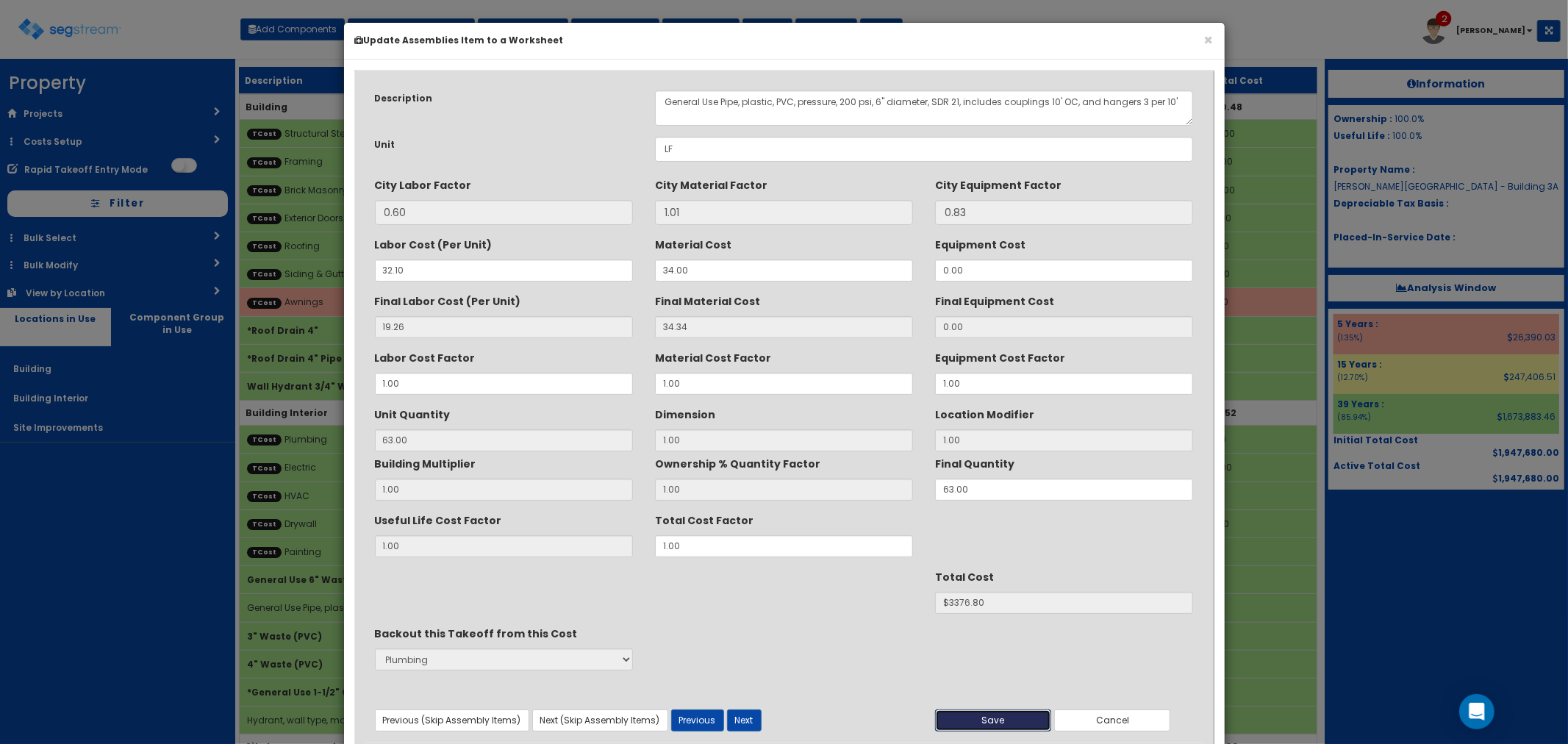
click at [981, 716] on button "Save" at bounding box center [993, 720] width 116 height 22
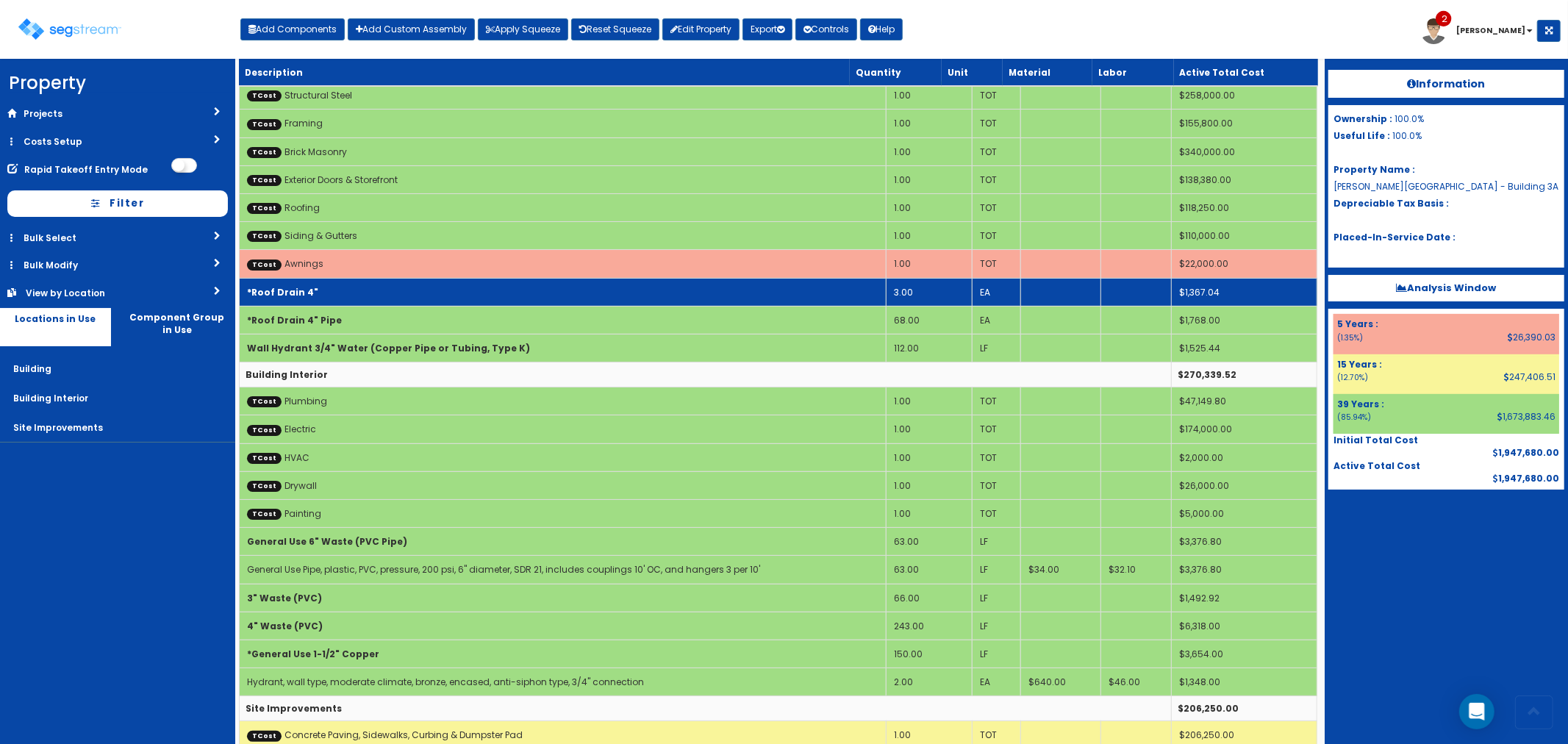
scroll to position [59, 0]
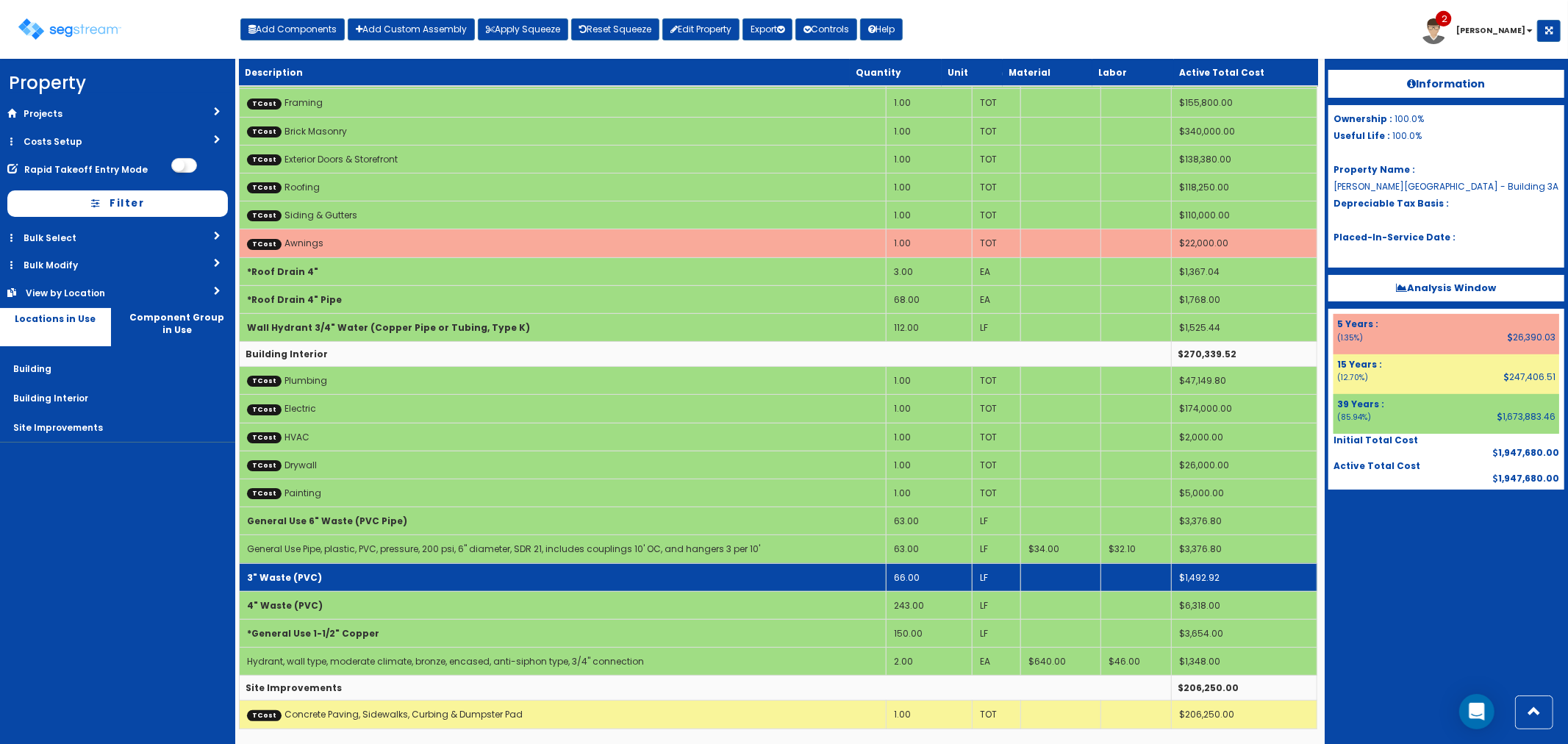
click at [356, 574] on td "3" Waste (PVC)" at bounding box center [562, 577] width 647 height 28
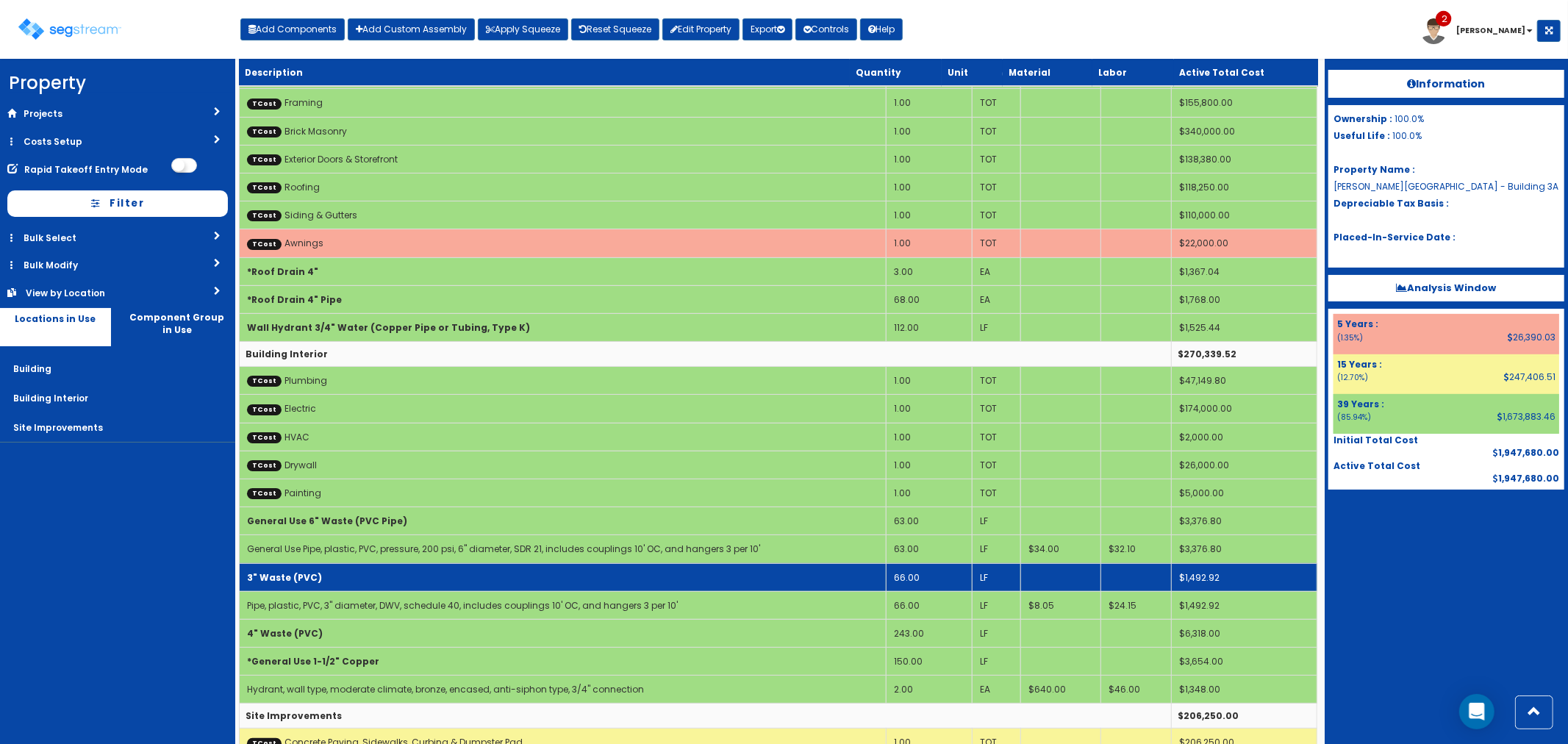
click at [369, 576] on td "3" Waste (PVC)" at bounding box center [562, 577] width 647 height 28
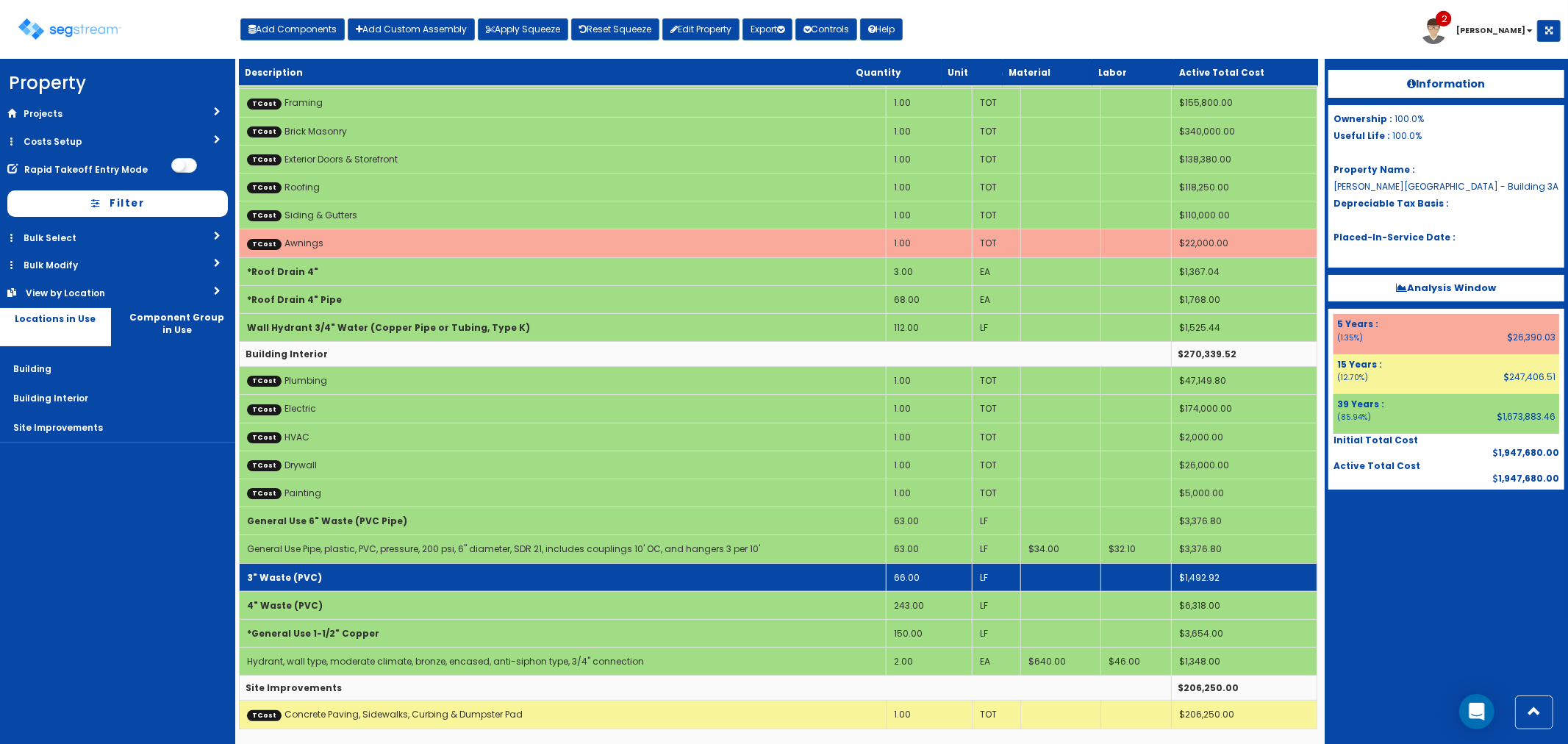
click at [369, 576] on td "3" Waste (PVC)" at bounding box center [562, 577] width 647 height 28
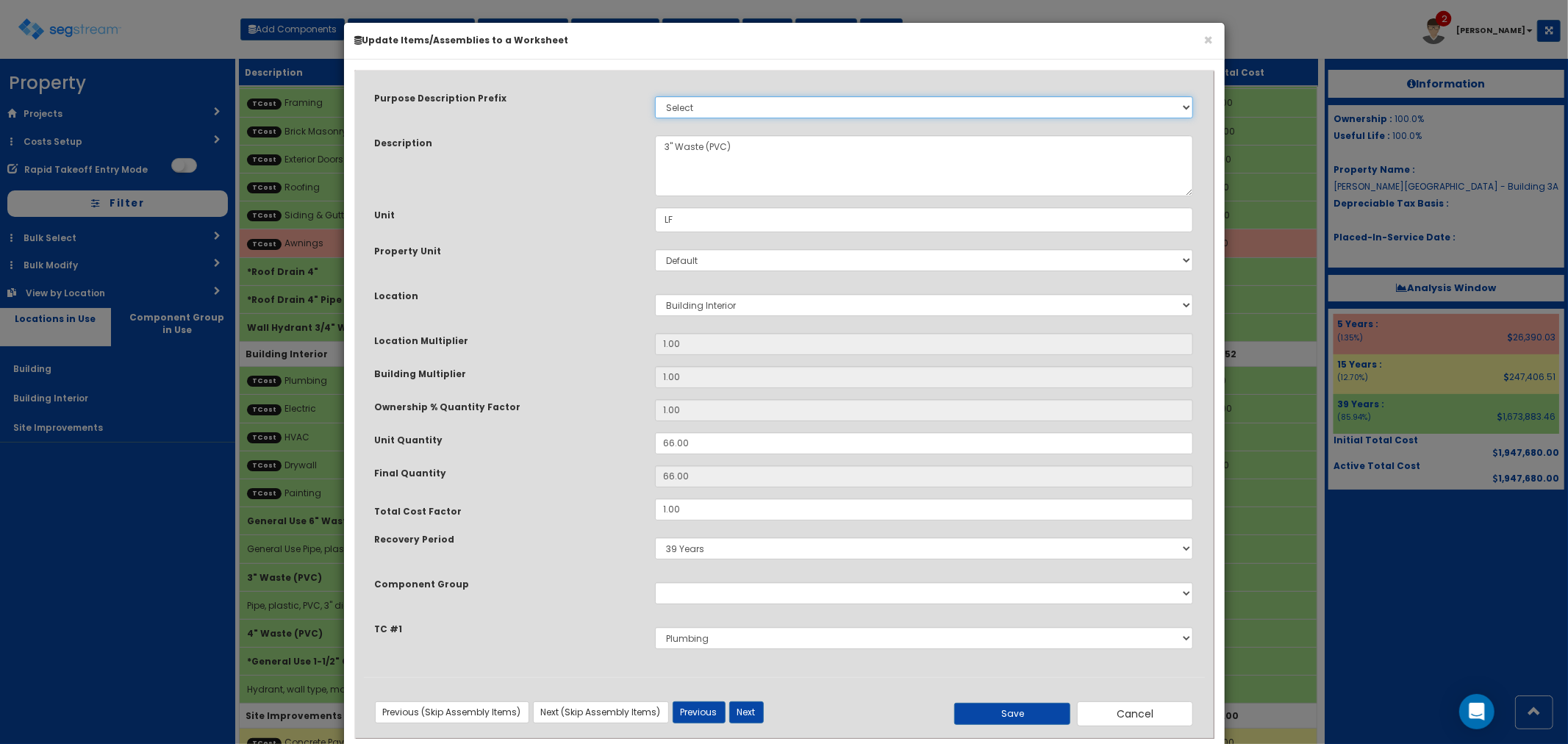
click at [707, 104] on select "Select Stair Construction, A/V System A/V System Equipment A/V System Equipment…" at bounding box center [924, 107] width 539 height 22
select select "441"
click at [655, 96] on select "Select Stair Construction, A/V System A/V System Equipment A/V System Equipment…" at bounding box center [924, 107] width 539 height 22
click at [982, 711] on button "Save" at bounding box center [1012, 713] width 116 height 22
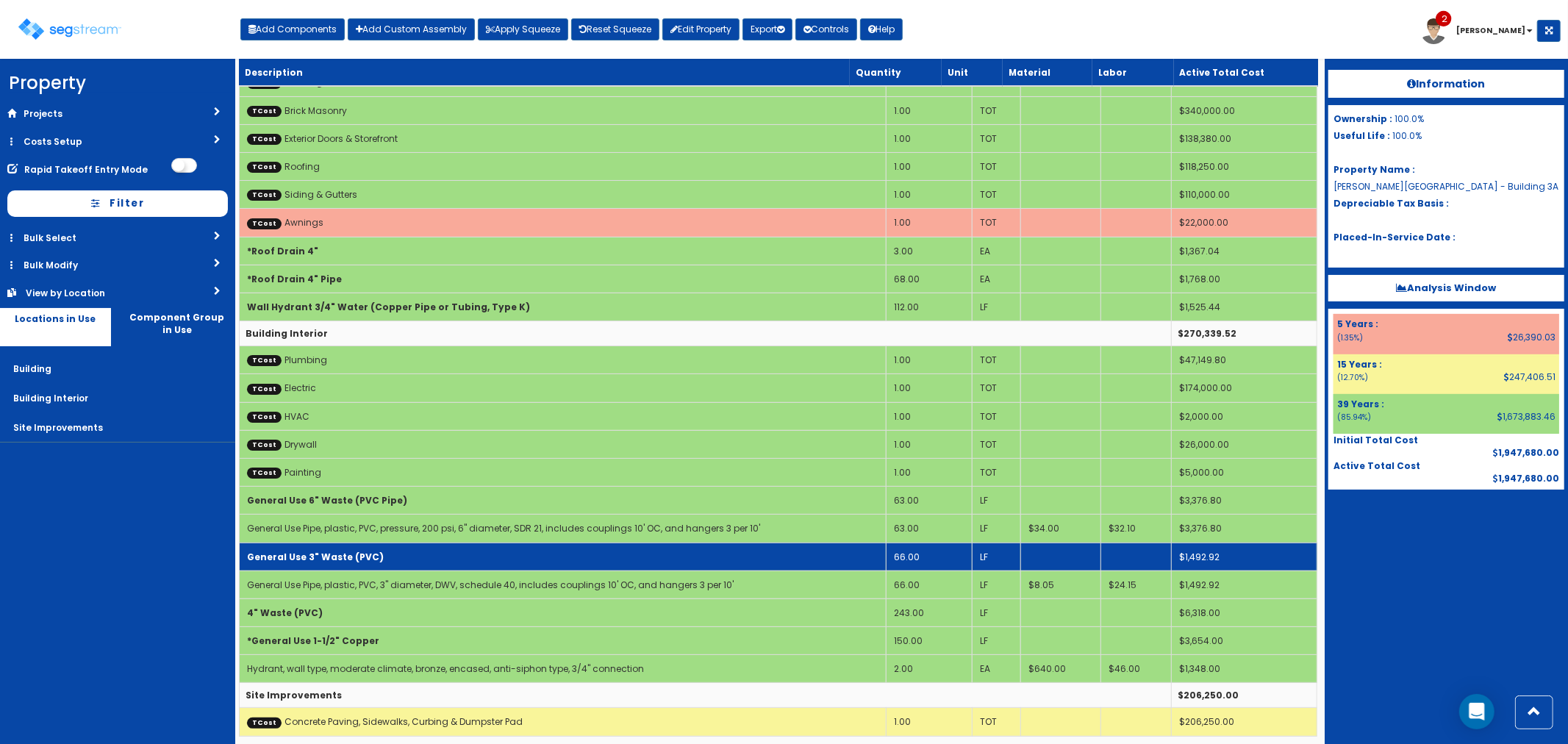
scroll to position [86, 0]
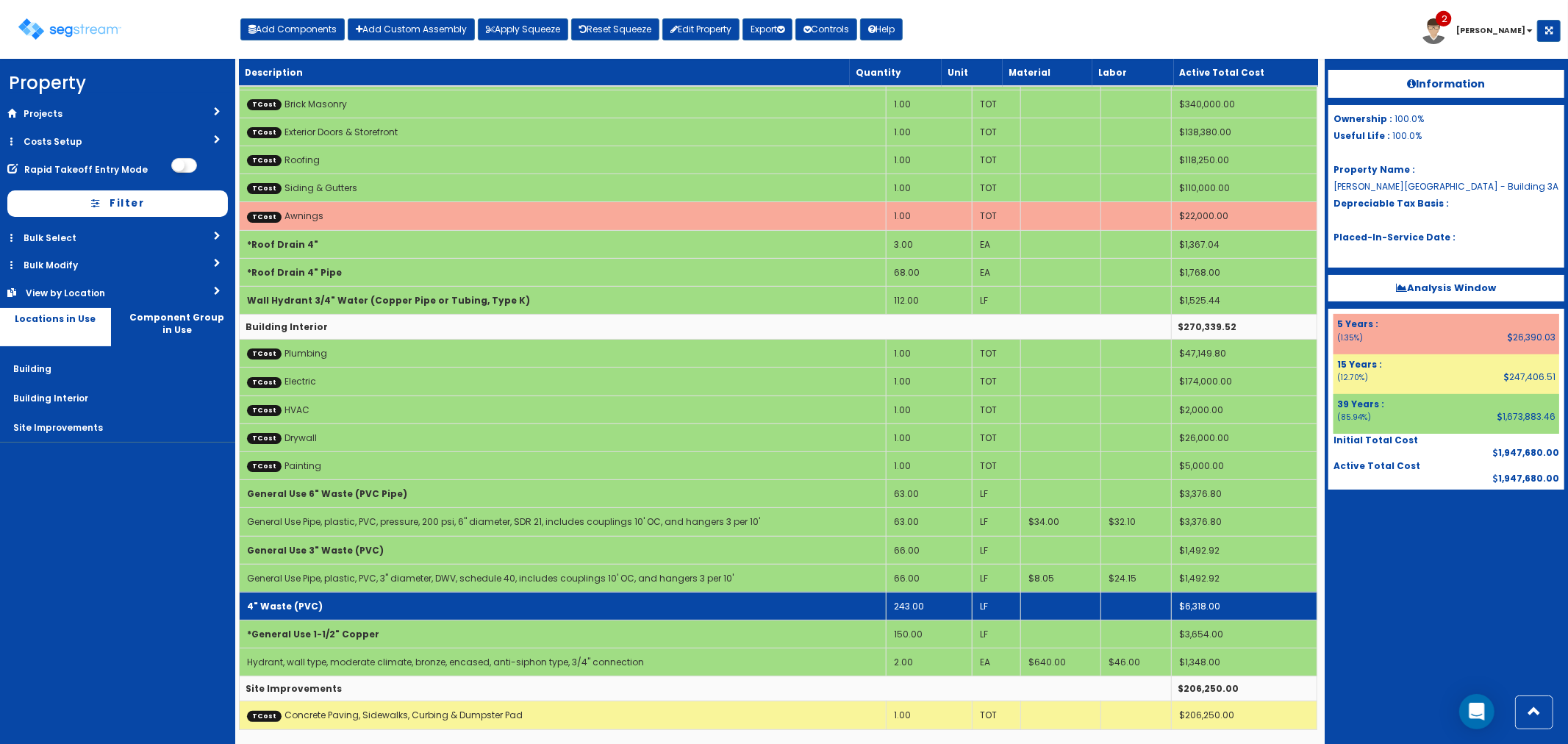
click at [311, 605] on b "4" Waste (PVC)" at bounding box center [284, 606] width 75 height 12
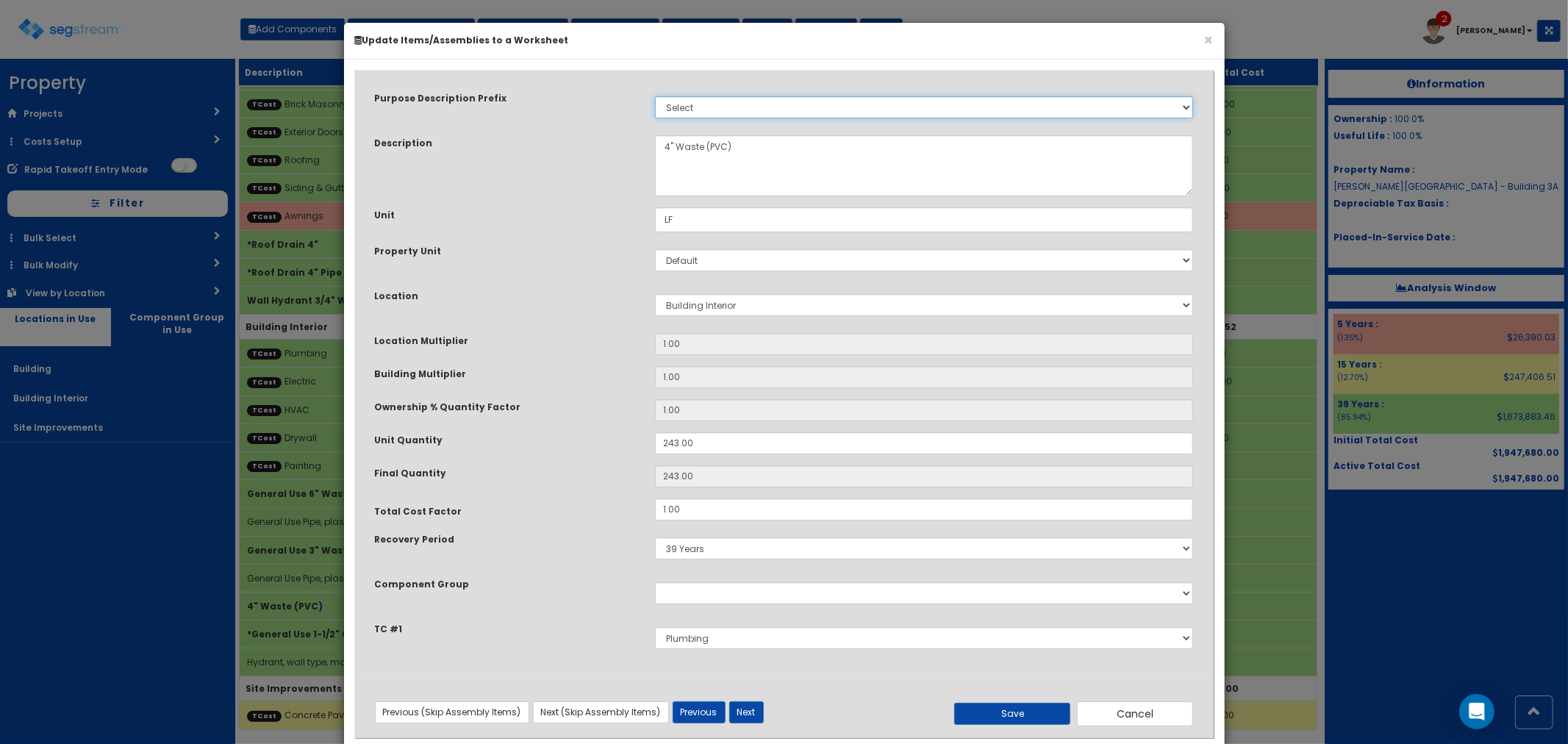
click at [689, 105] on select "Select Stair Construction, A/V System A/V System Equipment A/V System Equipment…" at bounding box center [924, 107] width 539 height 22
select select "441"
click at [655, 96] on select "Select Stair Construction, A/V System A/V System Equipment A/V System Equipment…" at bounding box center [924, 107] width 539 height 22
click at [968, 704] on button "Save" at bounding box center [1012, 713] width 116 height 22
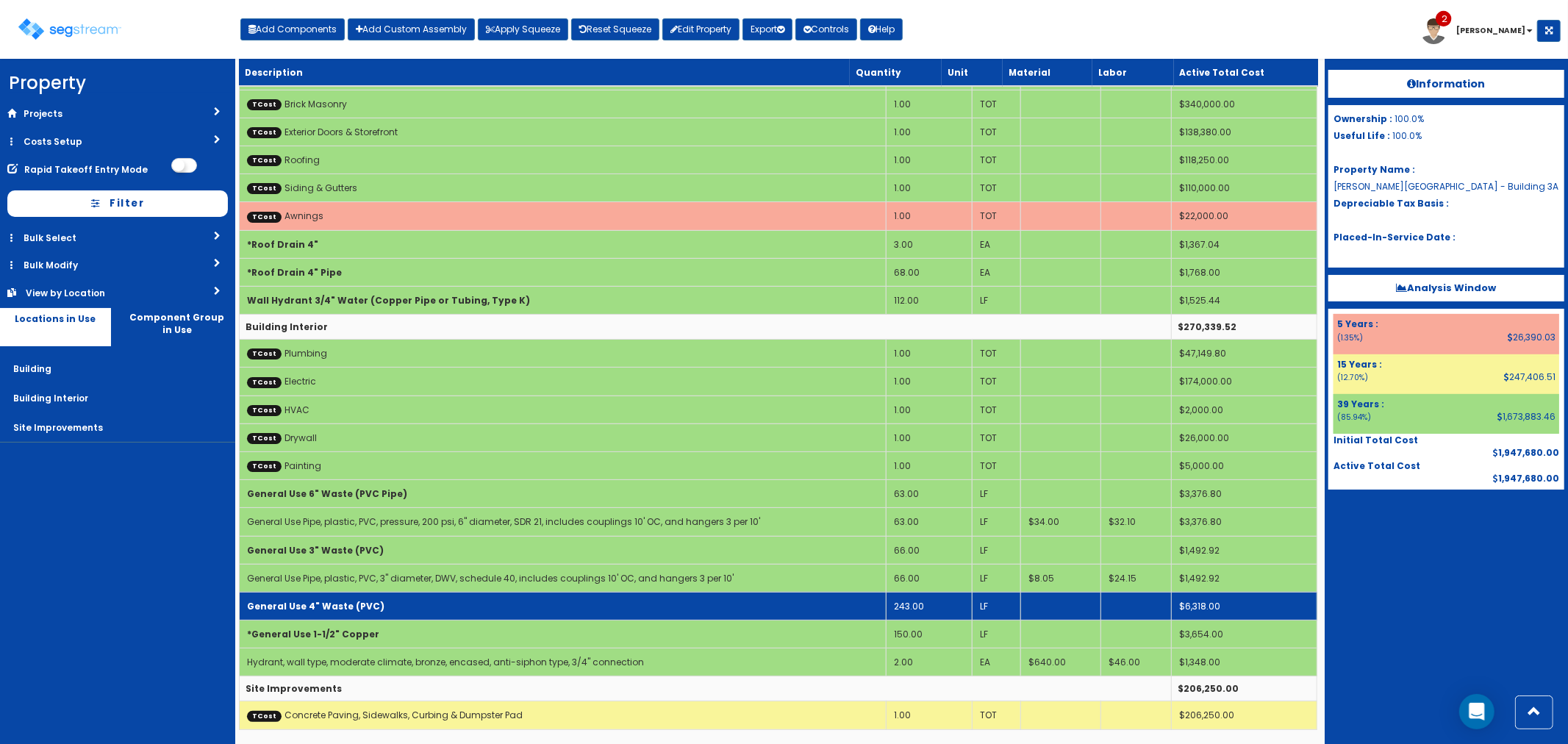
click at [388, 601] on td "General Use 4" Waste (PVC)" at bounding box center [562, 605] width 647 height 28
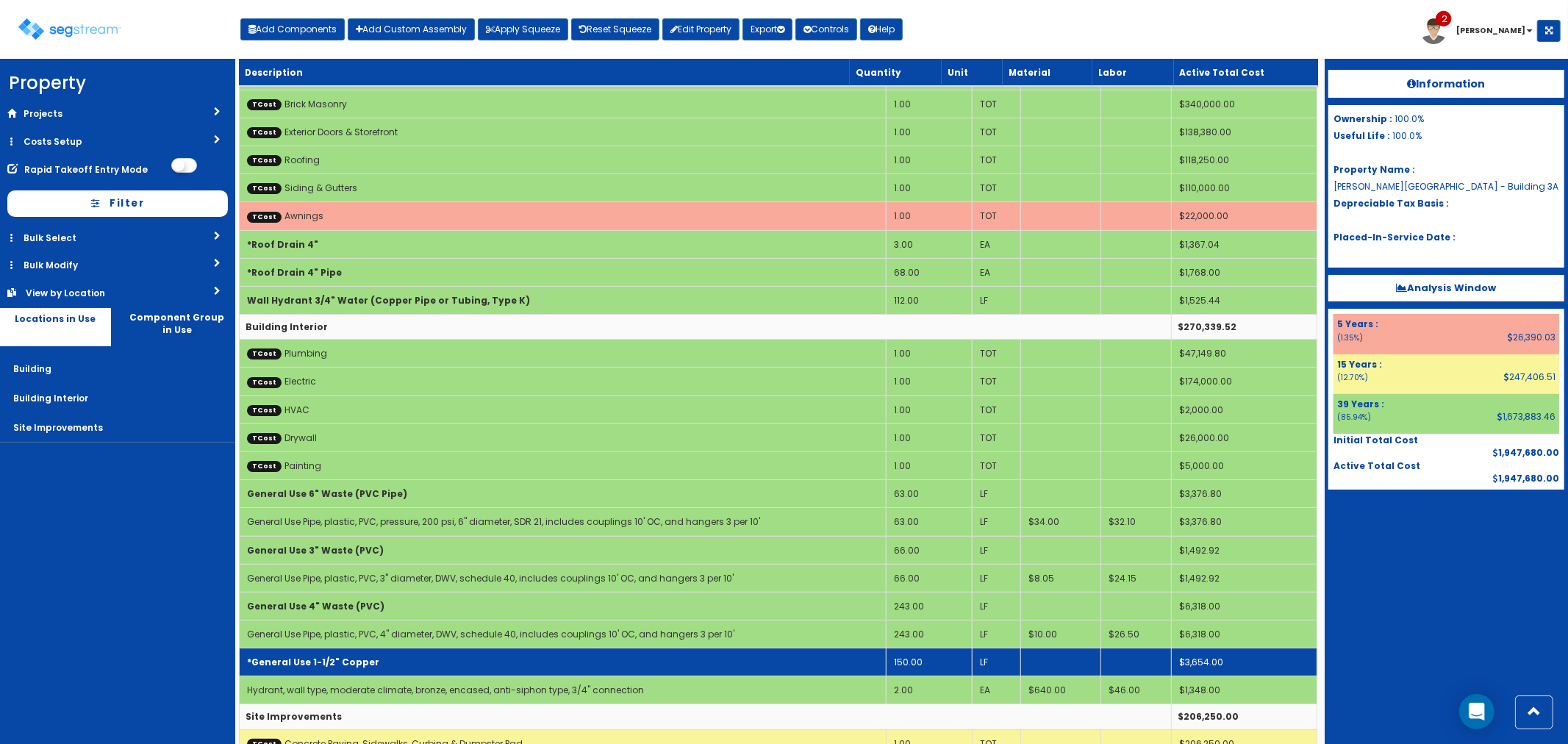
click at [371, 670] on td "*General Use 1-1/2" Copper" at bounding box center [562, 662] width 647 height 28
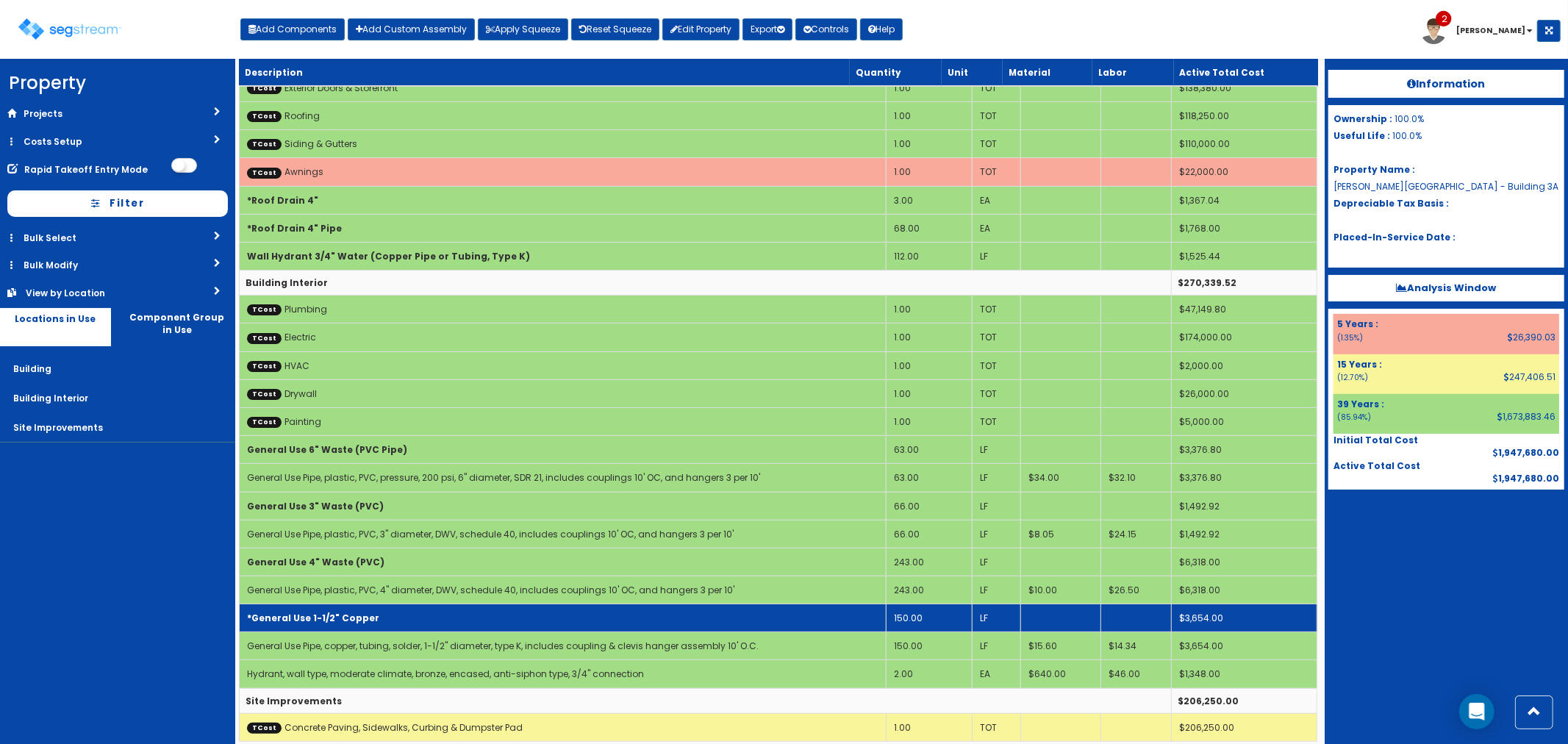
scroll to position [142, 0]
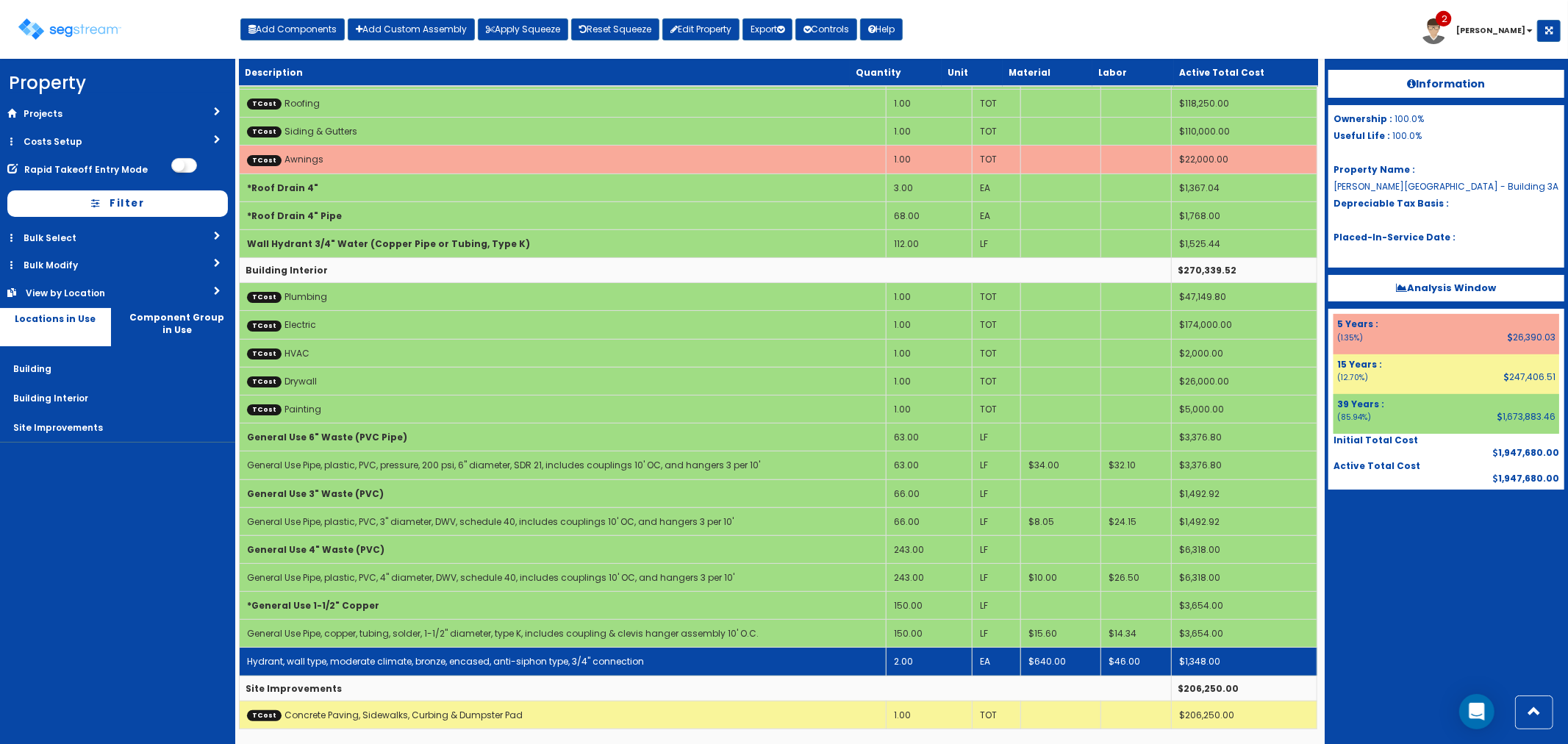
click at [394, 660] on link "Hydrant, wall type, moderate climate, bronze, encased, anti-siphon type, 3/4" c…" at bounding box center [446, 661] width 397 height 12
select select "5283079"
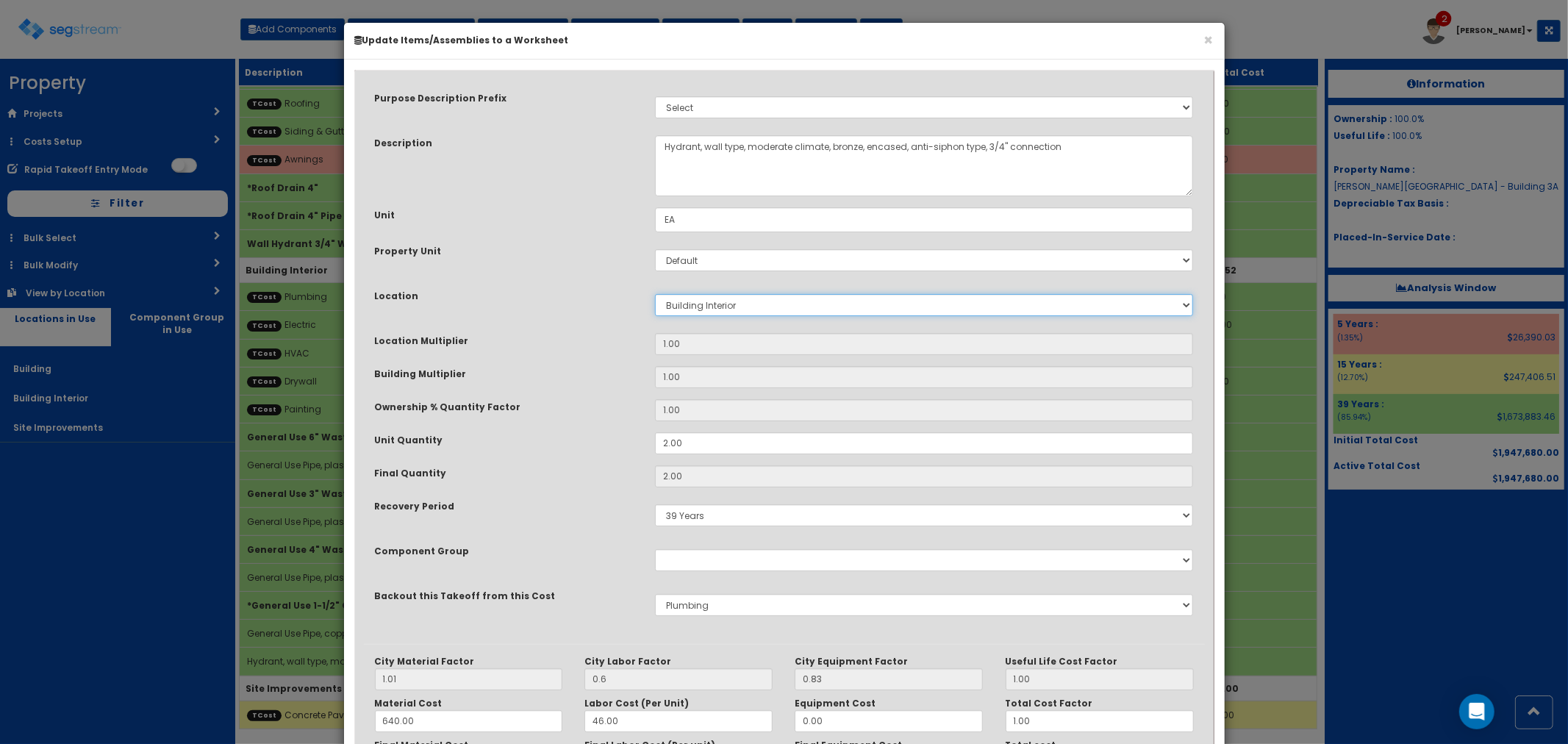
click at [726, 300] on select "Select Building Building Interior Site Improvements Add New Location" at bounding box center [924, 304] width 539 height 22
select select "6"
click at [655, 294] on select "Select Building Building Interior Site Improvements Add New Location" at bounding box center [924, 304] width 539 height 22
type input "1"
type input "2"
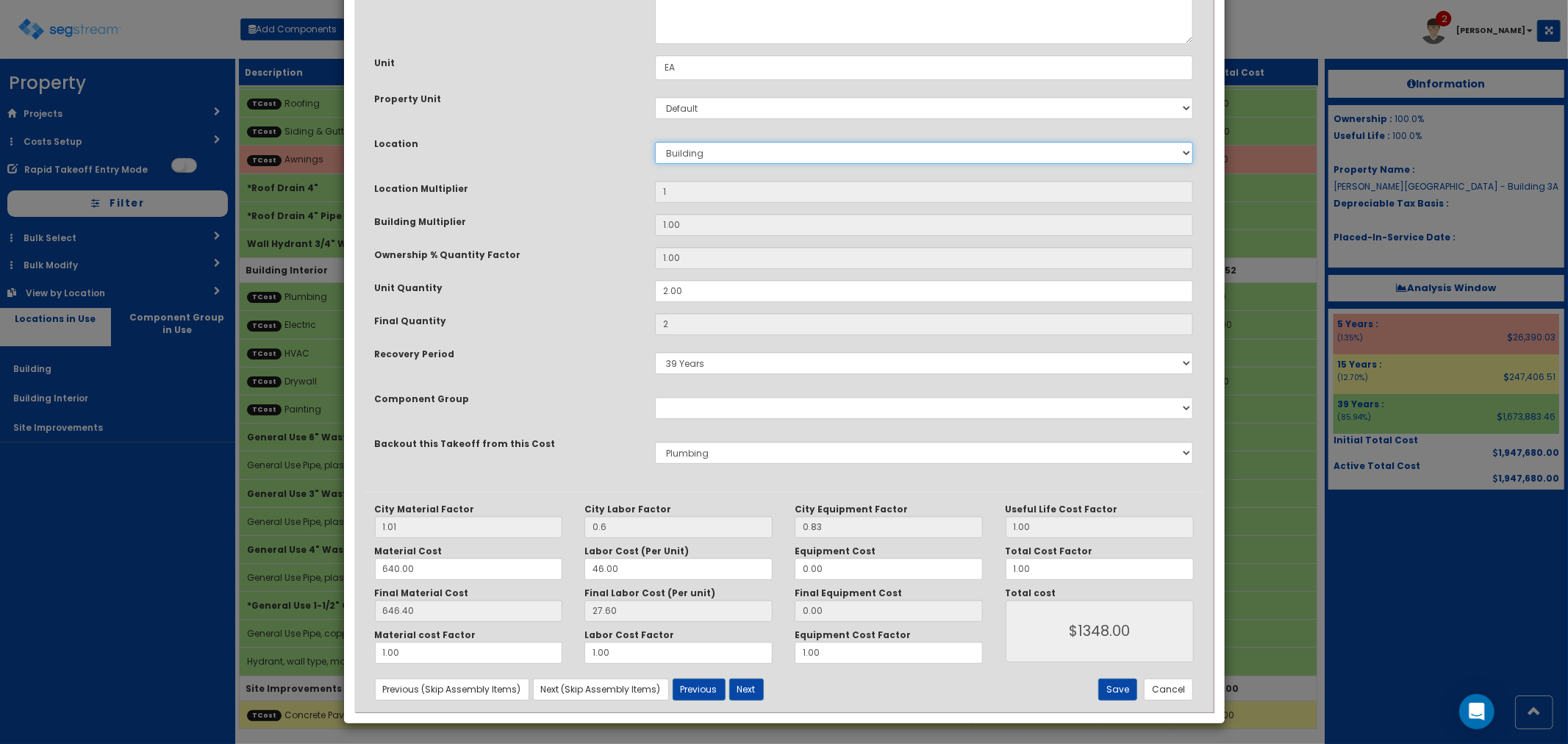
scroll to position [154, 0]
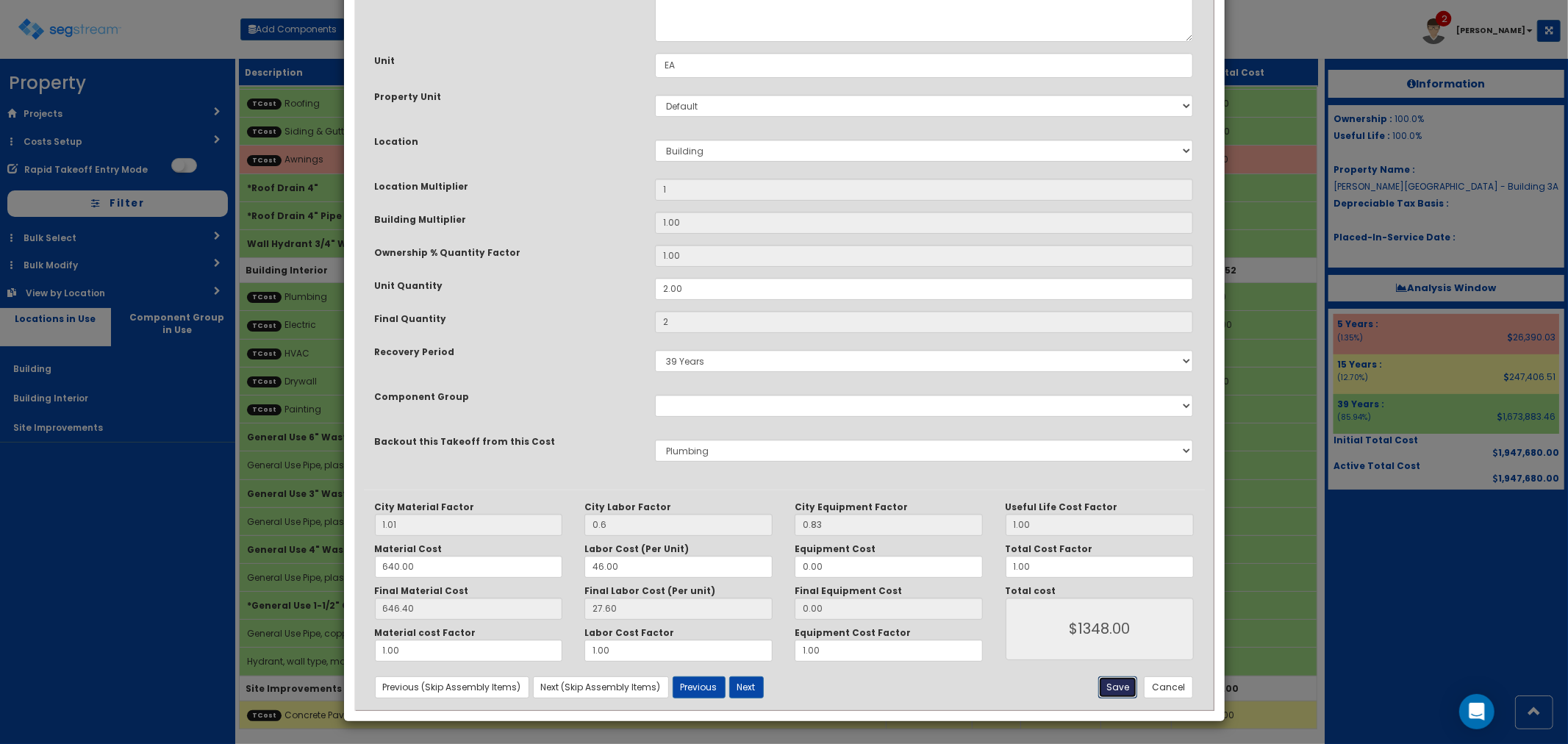
click at [1114, 684] on button "Save" at bounding box center [1117, 687] width 39 height 22
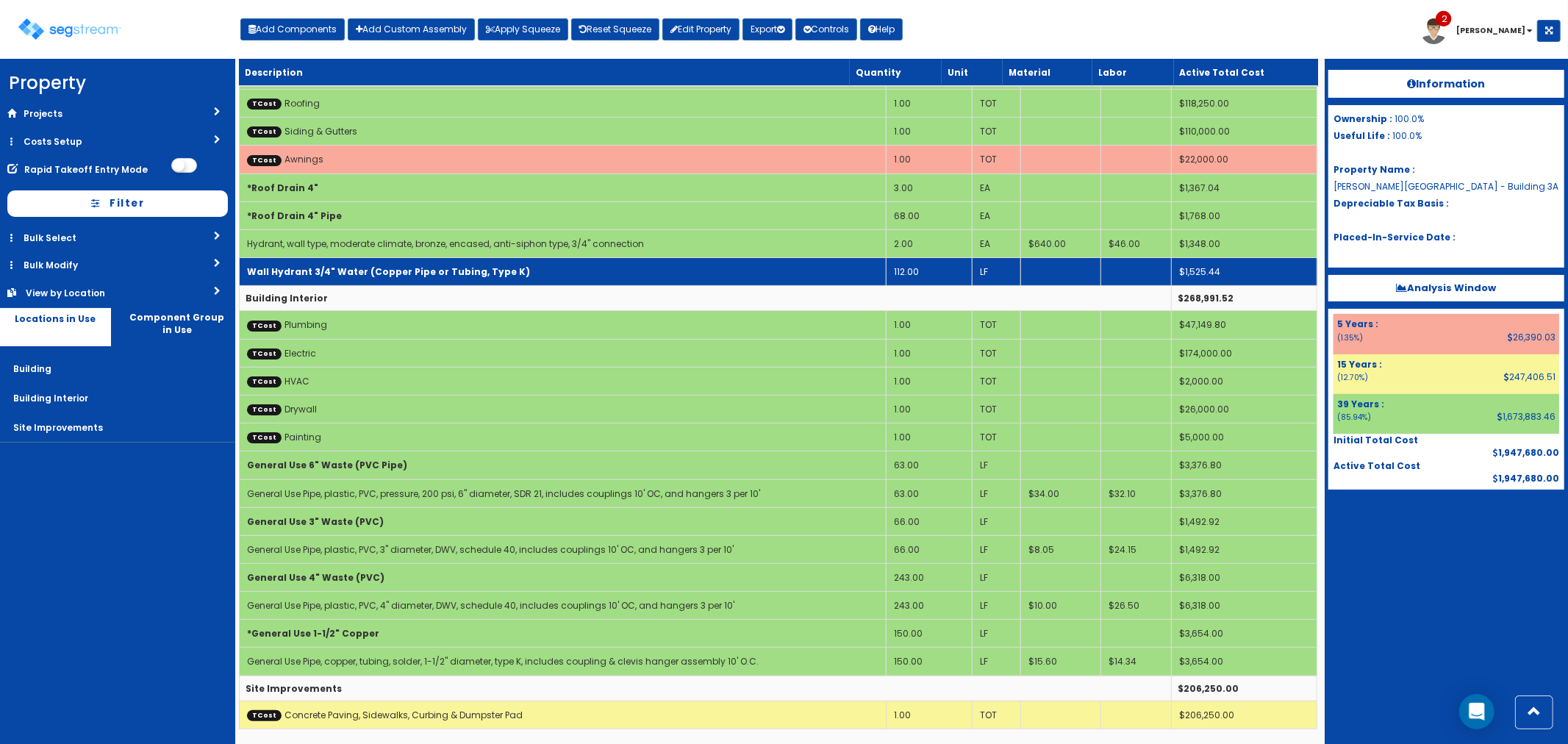
click at [354, 277] on b "Wall Hydrant 3/4" Water (Copper Pipe or Tubing, Type K)" at bounding box center [389, 271] width 283 height 12
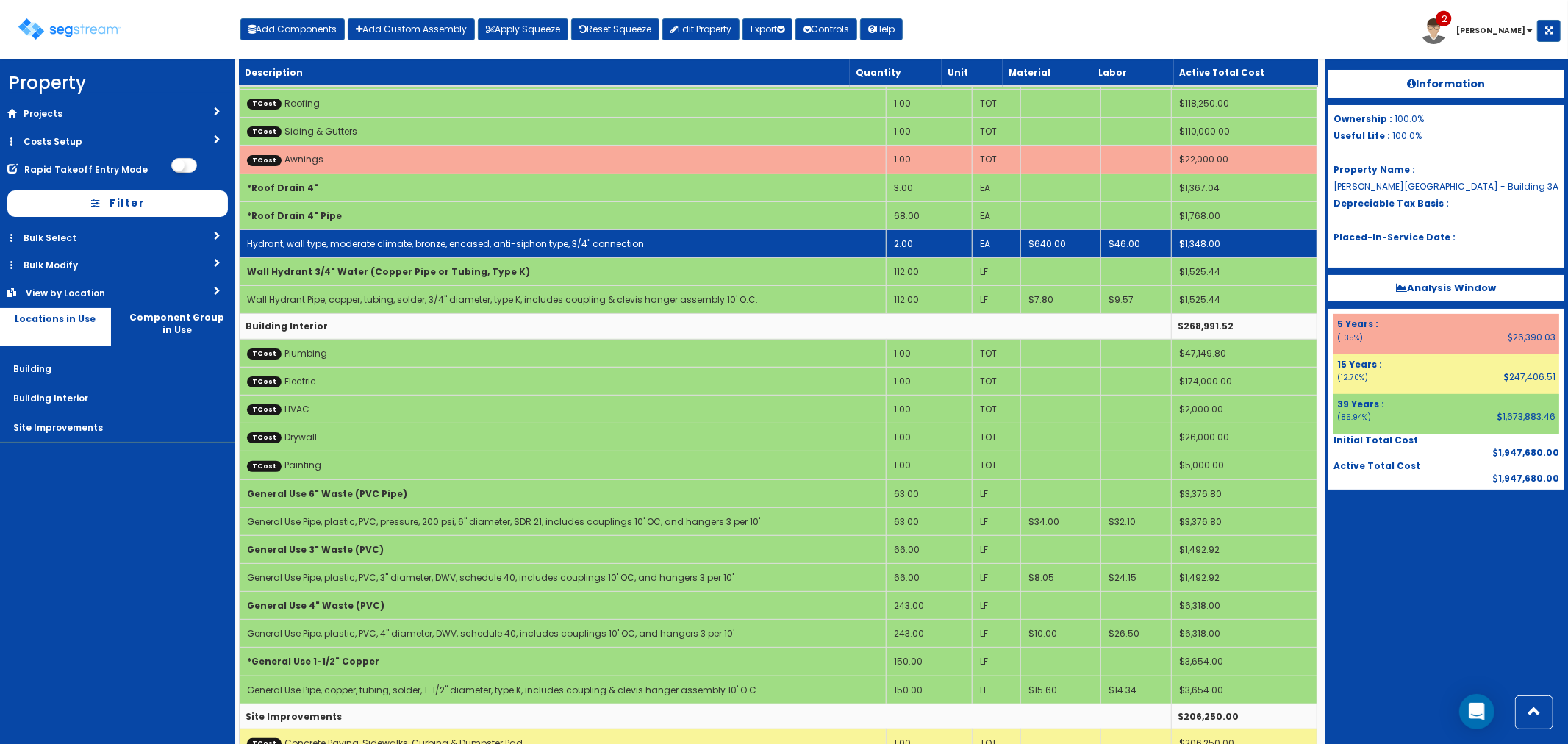
click at [328, 246] on link "Hydrant, wall type, moderate climate, bronze, encased, anti-siphon type, 3/4" c…" at bounding box center [446, 244] width 397 height 12
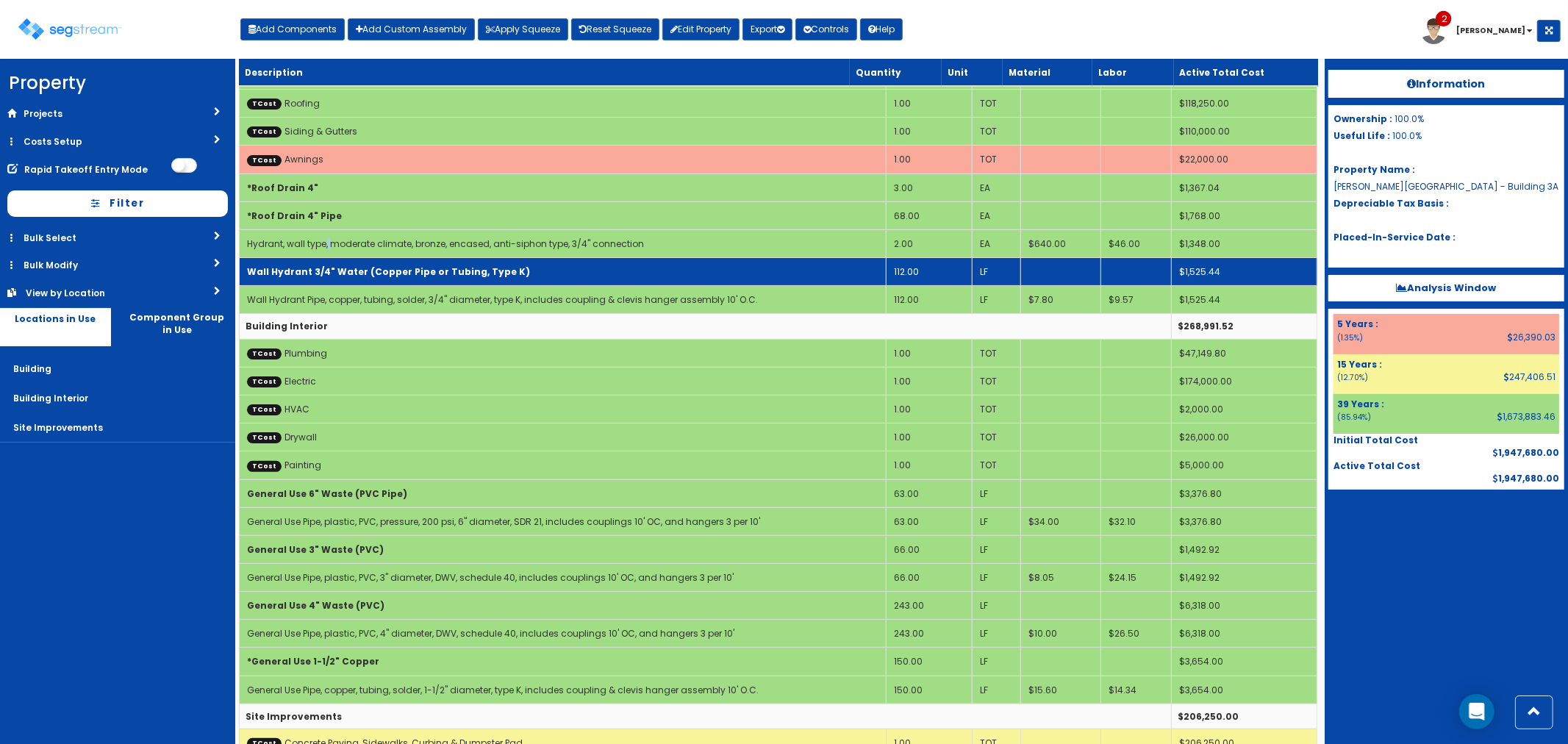
select select "5283079"
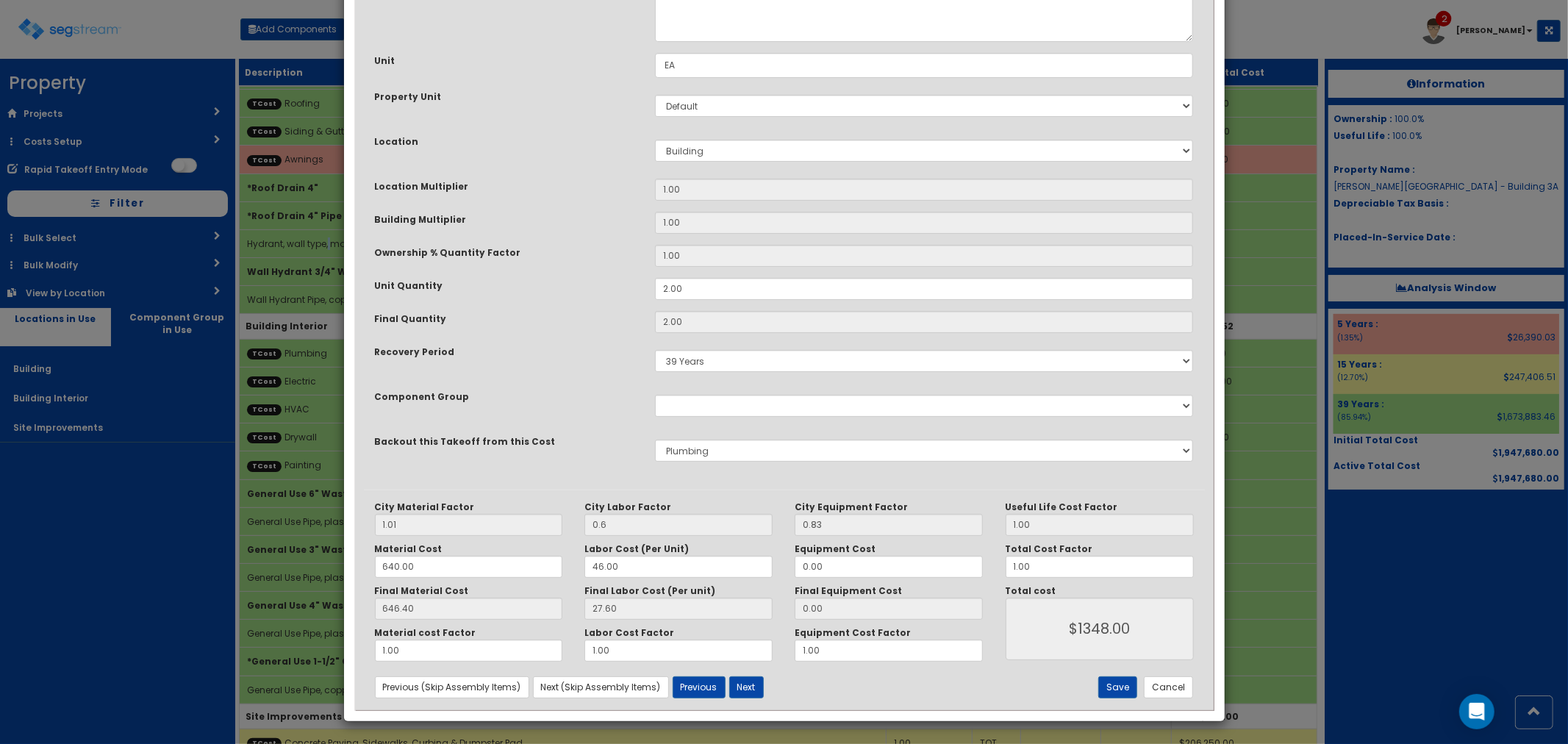
scroll to position [0, 0]
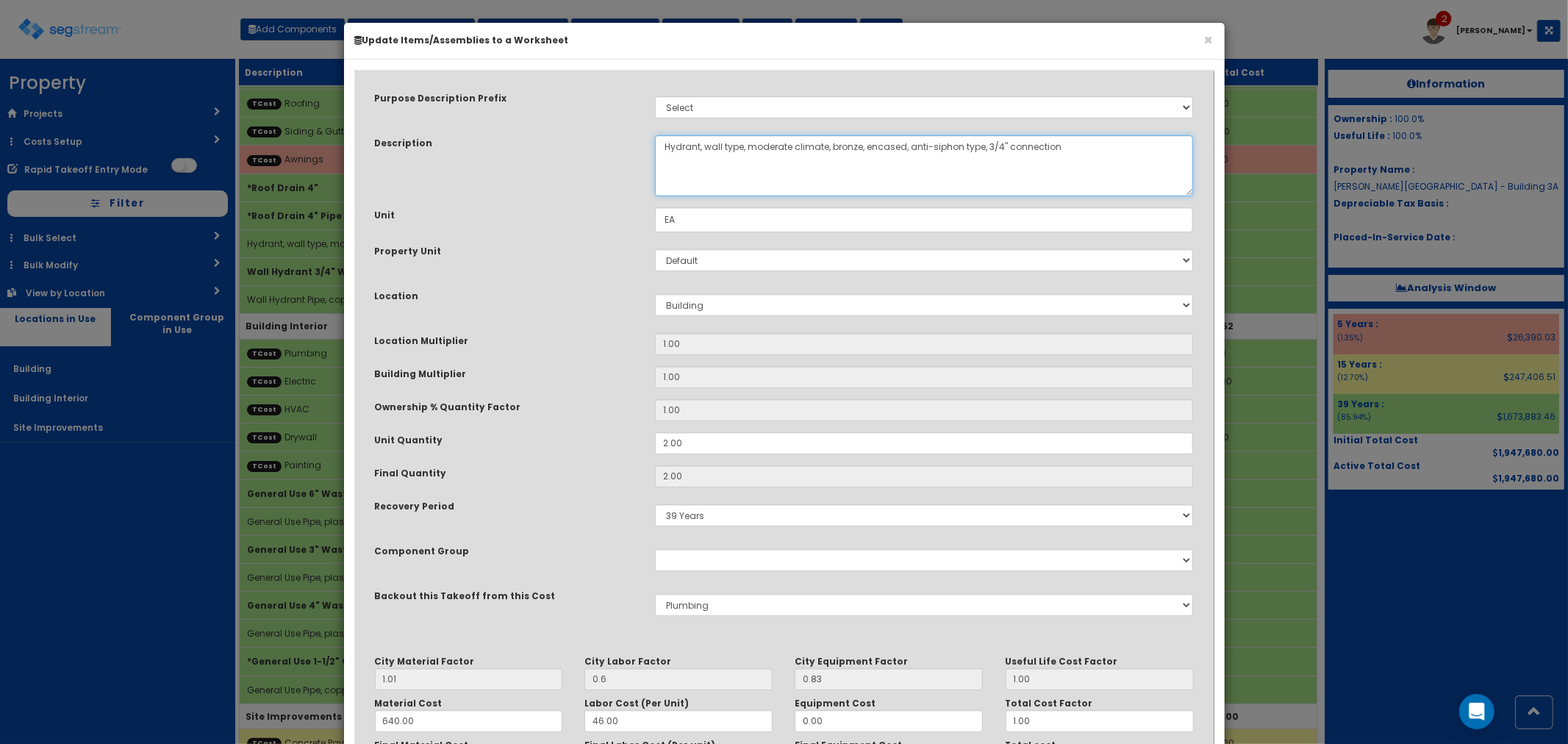
click at [665, 149] on textarea "Hydrant, wall type, moderate climate, bronze, encased, anti-siphon type, 3/4" c…" at bounding box center [924, 166] width 539 height 61
drag, startPoint x: 726, startPoint y: 142, endPoint x: 772, endPoint y: 141, distance: 46.0
click at [772, 141] on textarea "Hydrant, wall type, moderate climate, bronze, encased, anti-siphon type, 3/4" c…" at bounding box center [924, 166] width 539 height 61
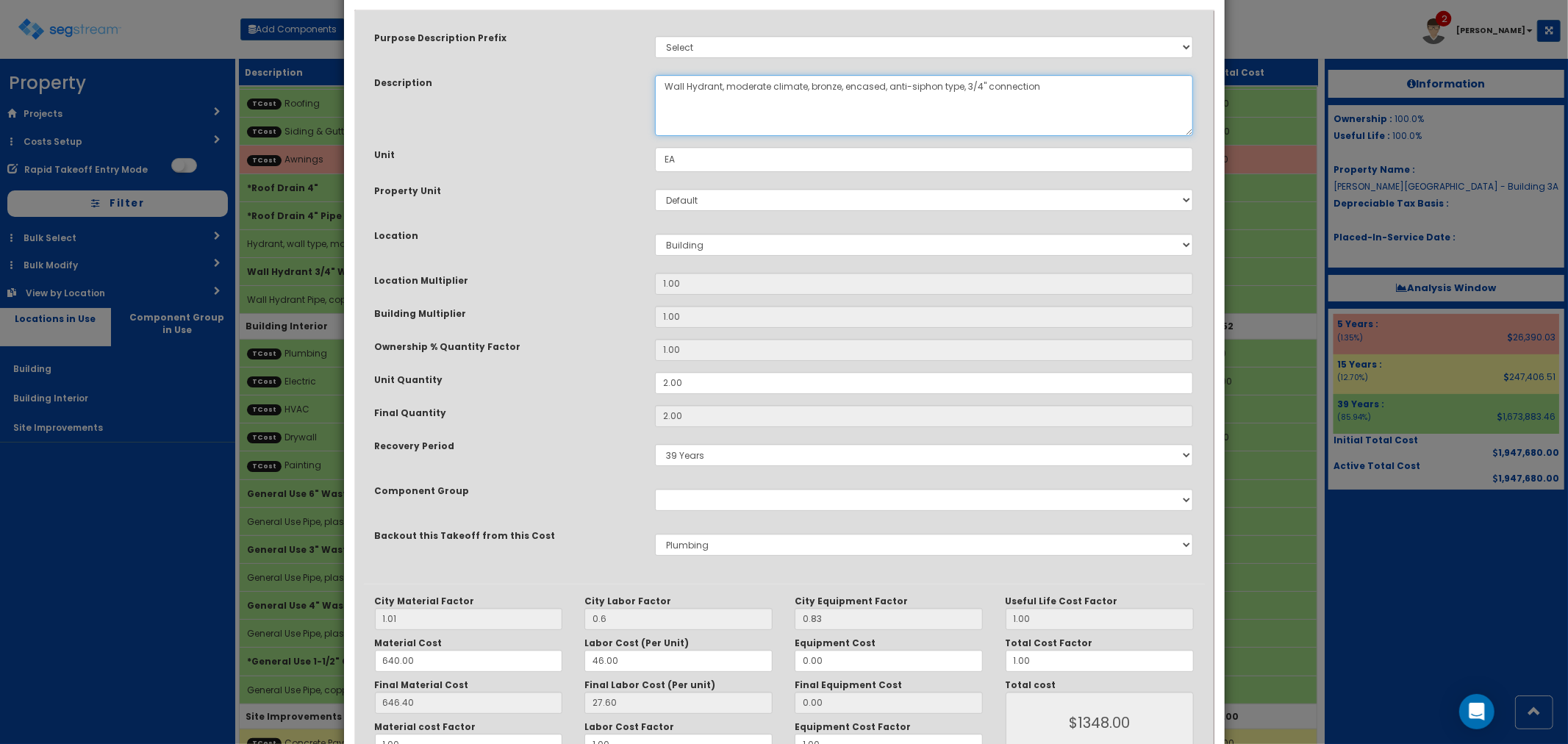
scroll to position [154, 0]
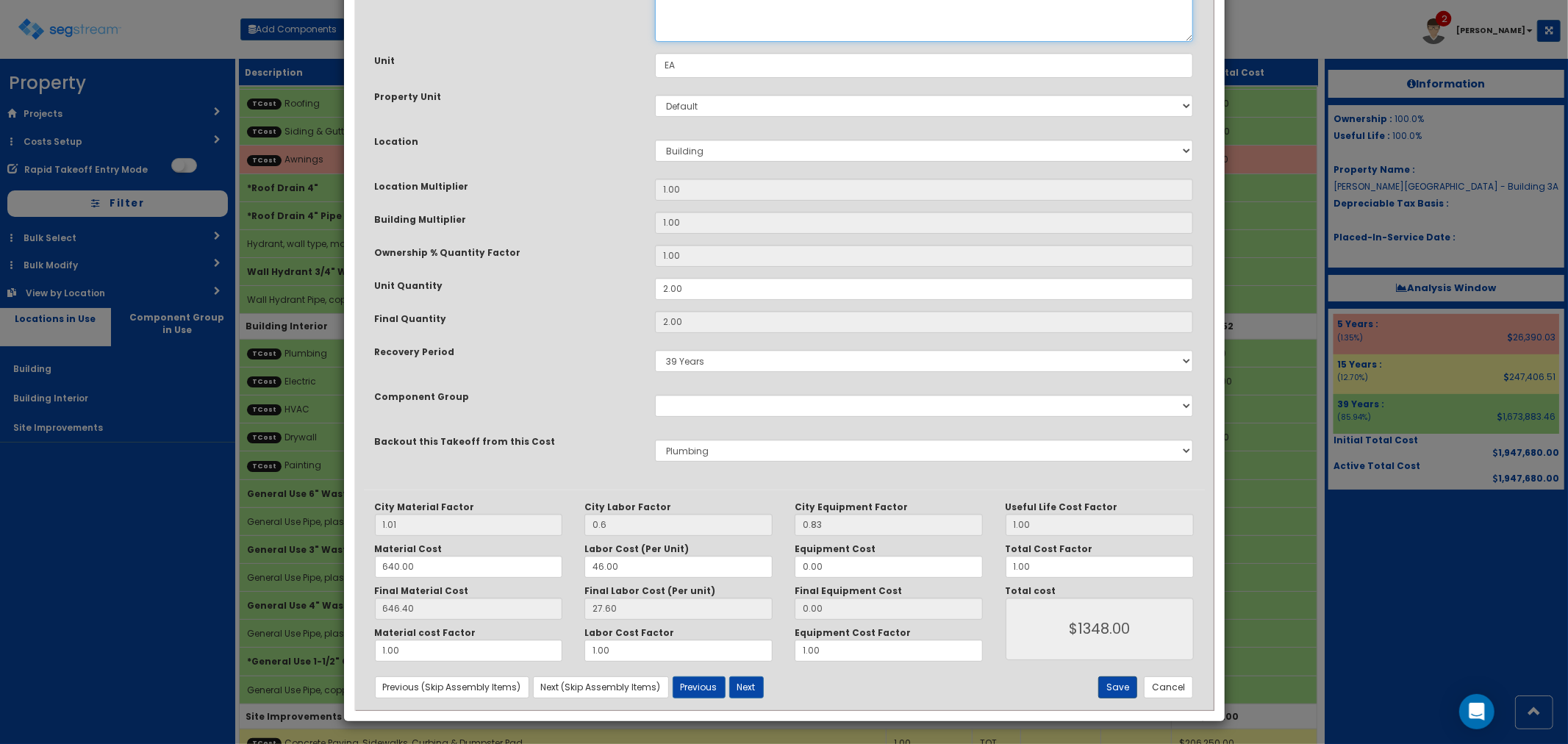
type textarea "Wall Hydrant, moderate climate, bronze, encased, anti-siphon type, 3/4" connect…"
click at [1131, 689] on button "Save" at bounding box center [1117, 687] width 39 height 22
